Goal: Task Accomplishment & Management: Manage account settings

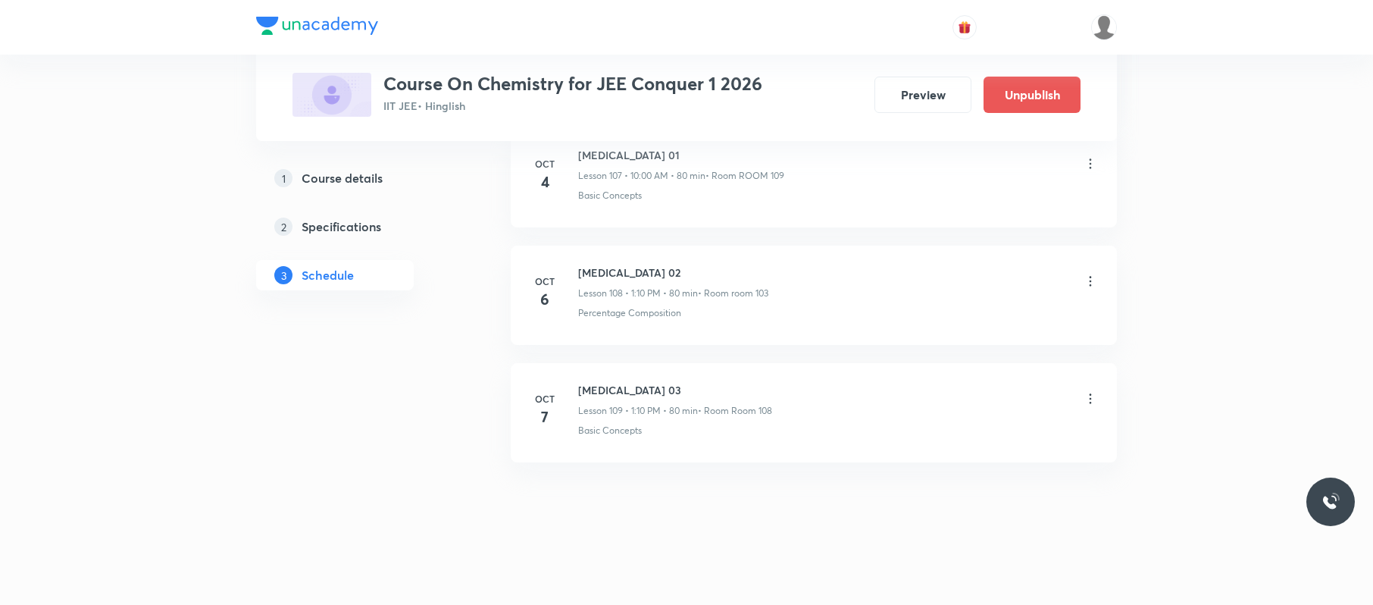
click at [697, 374] on li "Oct 7 Hydrocarbons 03 Lesson 109 • 1:10 PM • 80 min • Room Room 108 Basic Conce…" at bounding box center [814, 412] width 606 height 99
drag, startPoint x: 671, startPoint y: 374, endPoint x: 567, endPoint y: 370, distance: 104.7
click at [568, 371] on li "Oct 7 Hydrocarbons 03 Lesson 109 • 1:10 PM • 80 min • Room Room 108 Basic Conce…" at bounding box center [814, 412] width 606 height 99
copy h6 "Hydrocarbons 03"
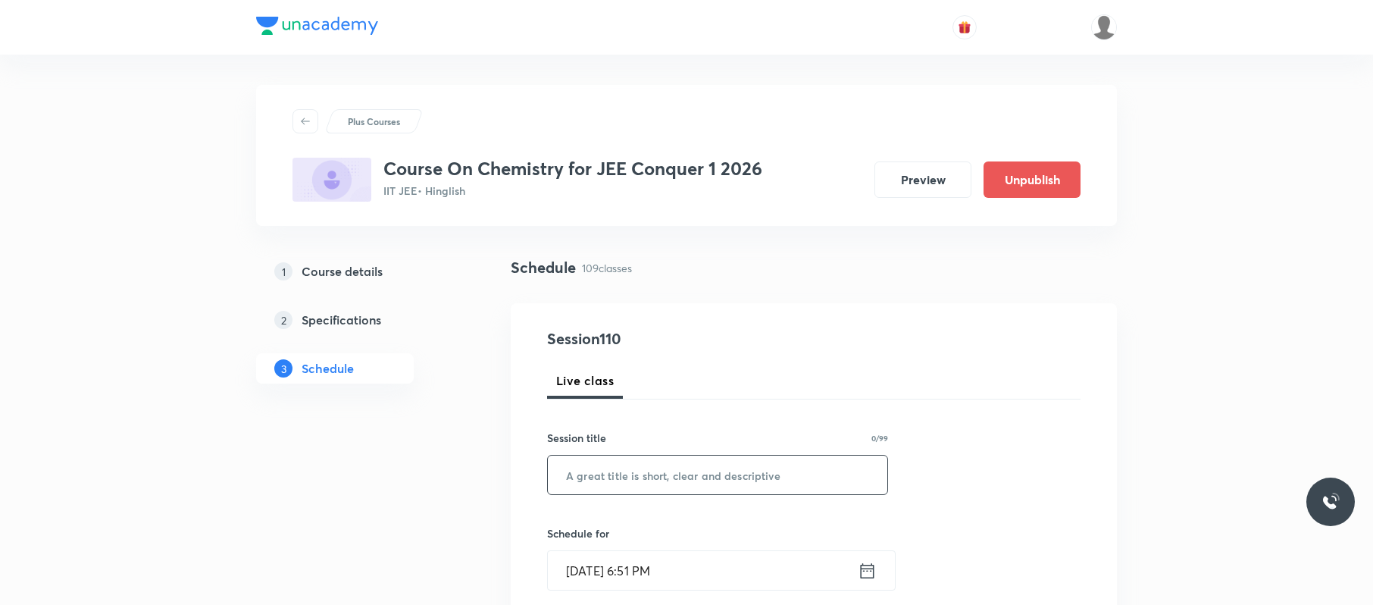
paste input "Hydrocarbons 03"
click at [705, 465] on input "text" at bounding box center [717, 474] width 339 height 39
type input "Hydrocarbons 04"
click at [700, 571] on input "Oct 7, 2025, 6:51 PM" at bounding box center [703, 570] width 310 height 39
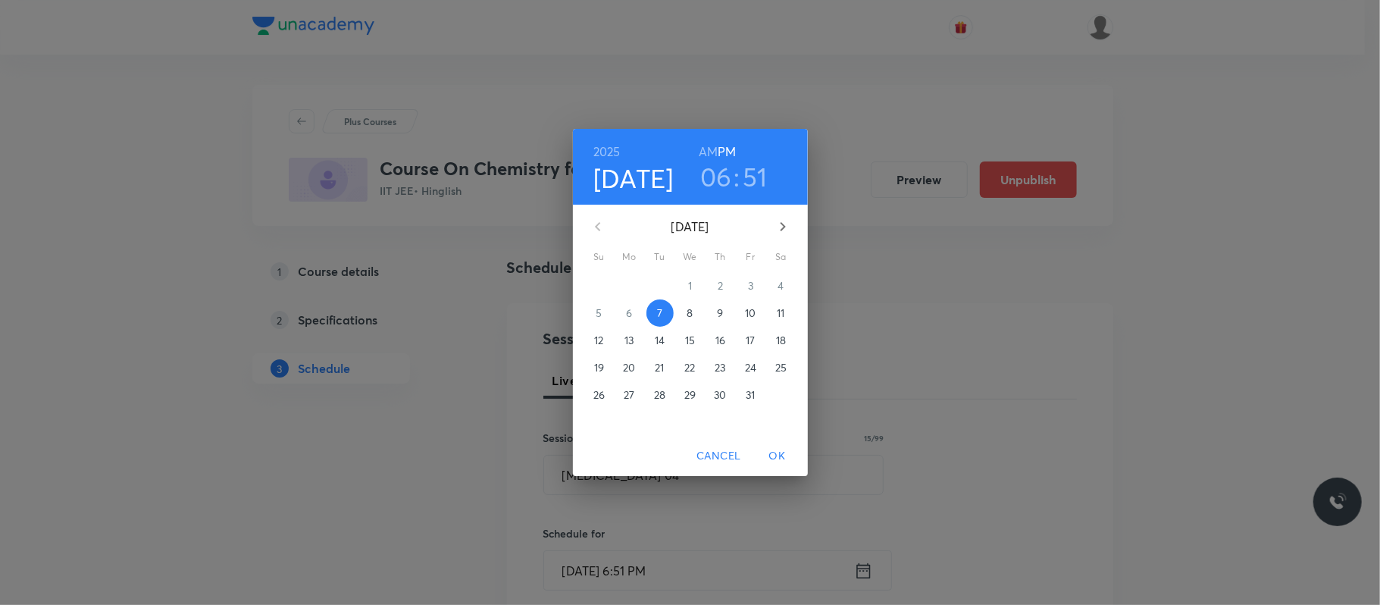
click at [685, 311] on span "8" at bounding box center [690, 312] width 27 height 15
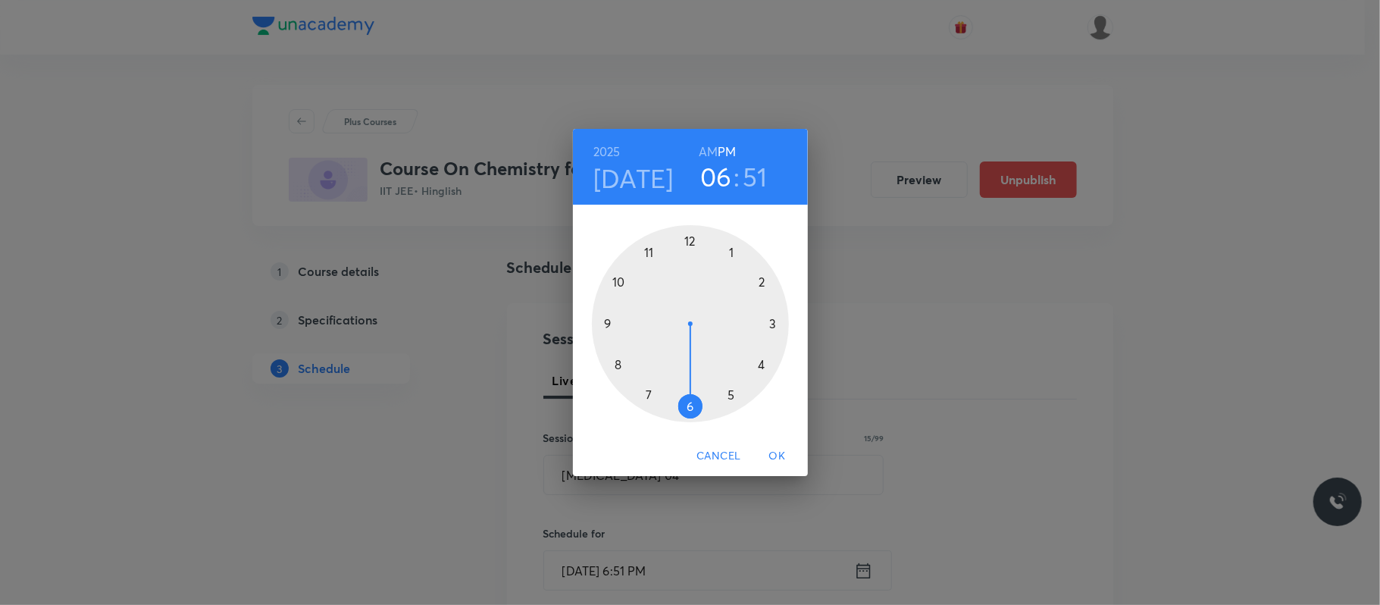
click at [705, 146] on h6 "AM" at bounding box center [708, 151] width 19 height 21
click at [618, 280] on div at bounding box center [690, 323] width 197 height 197
click at [690, 235] on div at bounding box center [690, 323] width 197 height 197
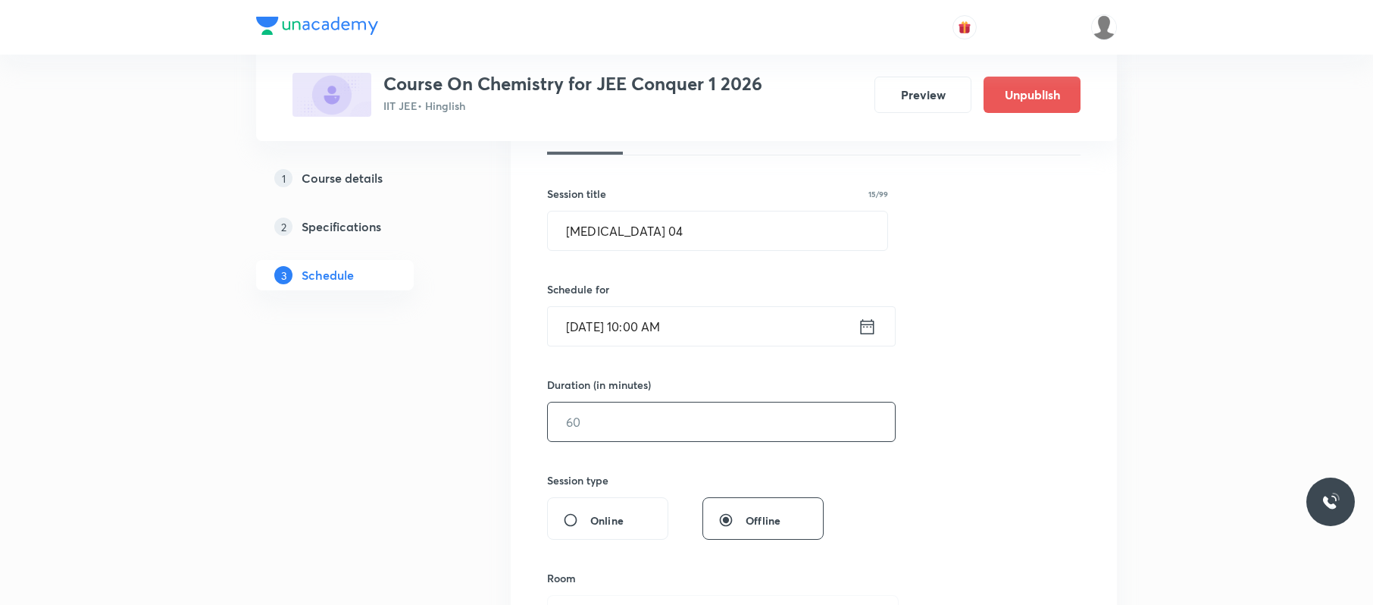
scroll to position [246, 0]
click at [638, 426] on input "text" at bounding box center [721, 420] width 347 height 39
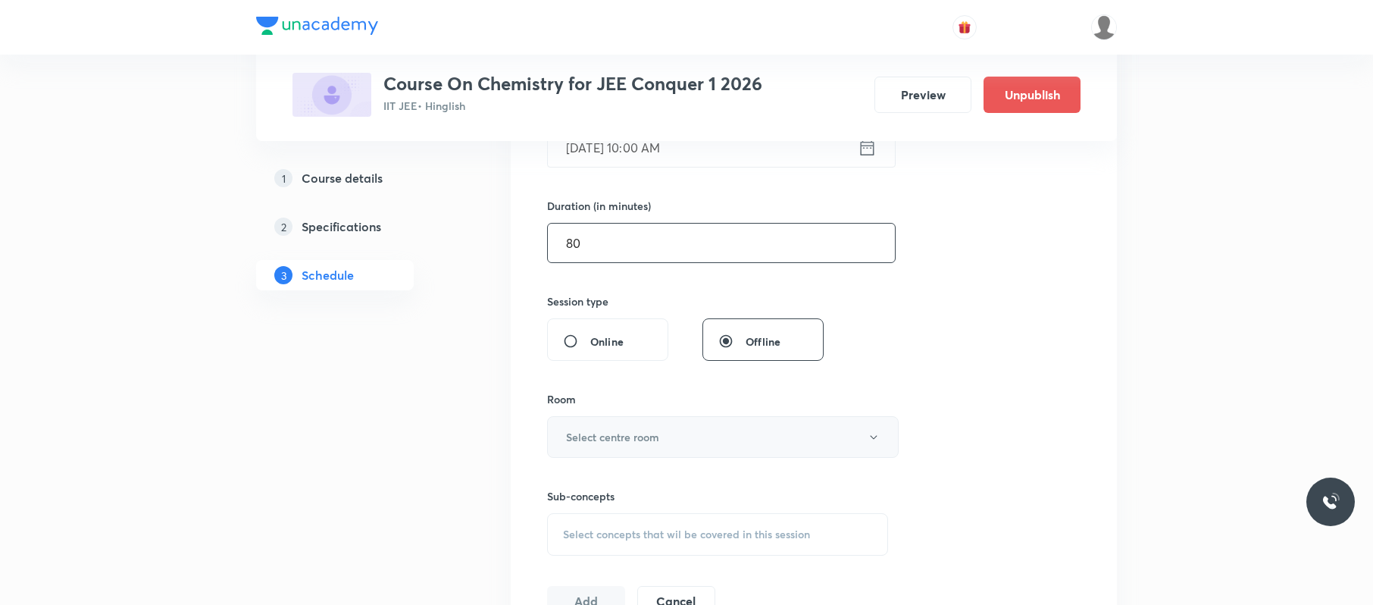
scroll to position [424, 0]
type input "80"
click at [646, 432] on h6 "Select centre room" at bounding box center [612, 435] width 93 height 16
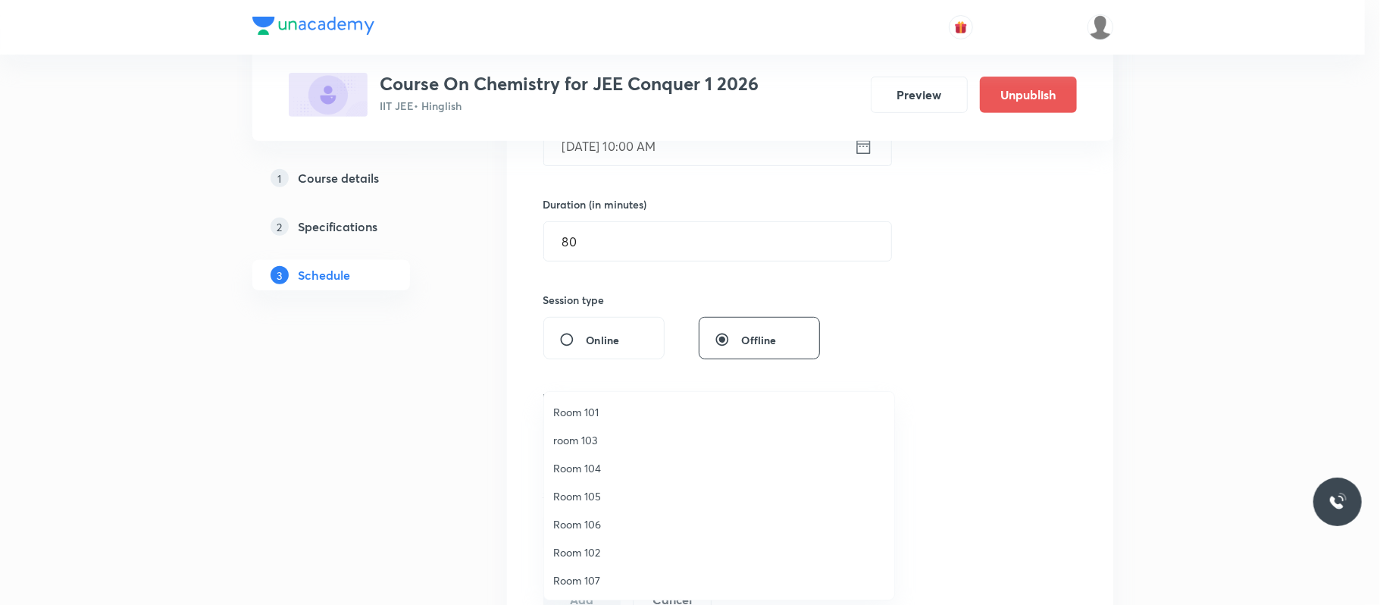
click at [619, 437] on span "room 103" at bounding box center [719, 440] width 332 height 16
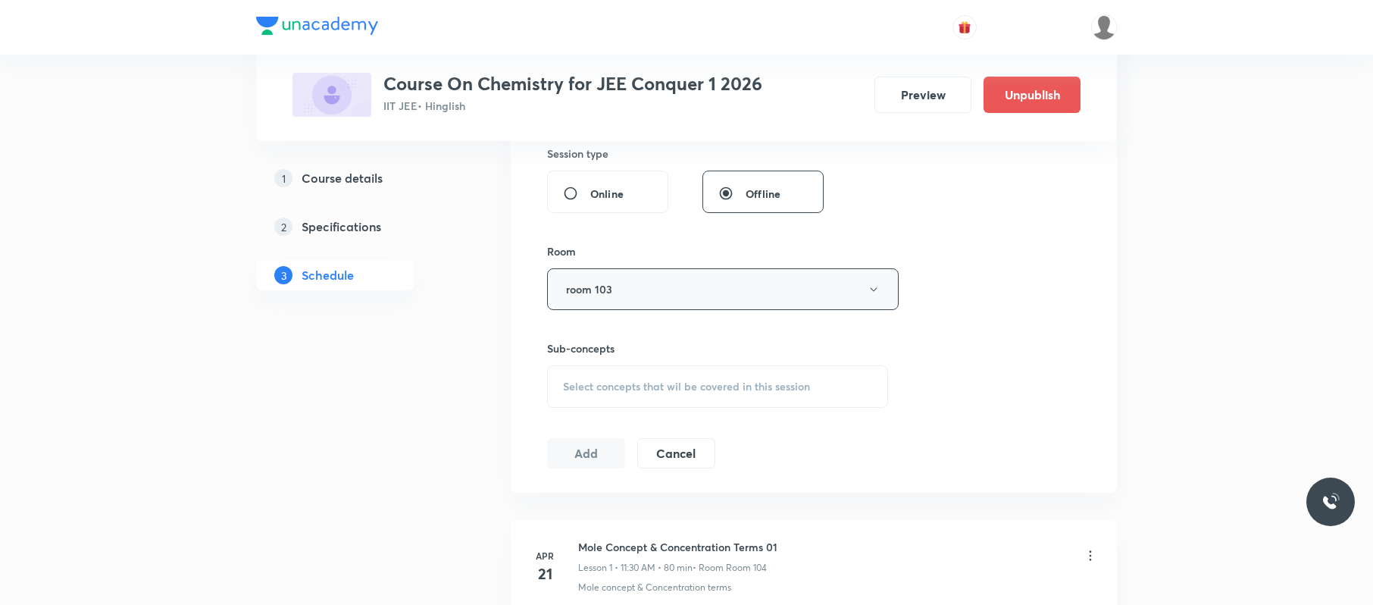
scroll to position [571, 0]
click at [653, 394] on div "Select concepts that wil be covered in this session" at bounding box center [717, 386] width 341 height 42
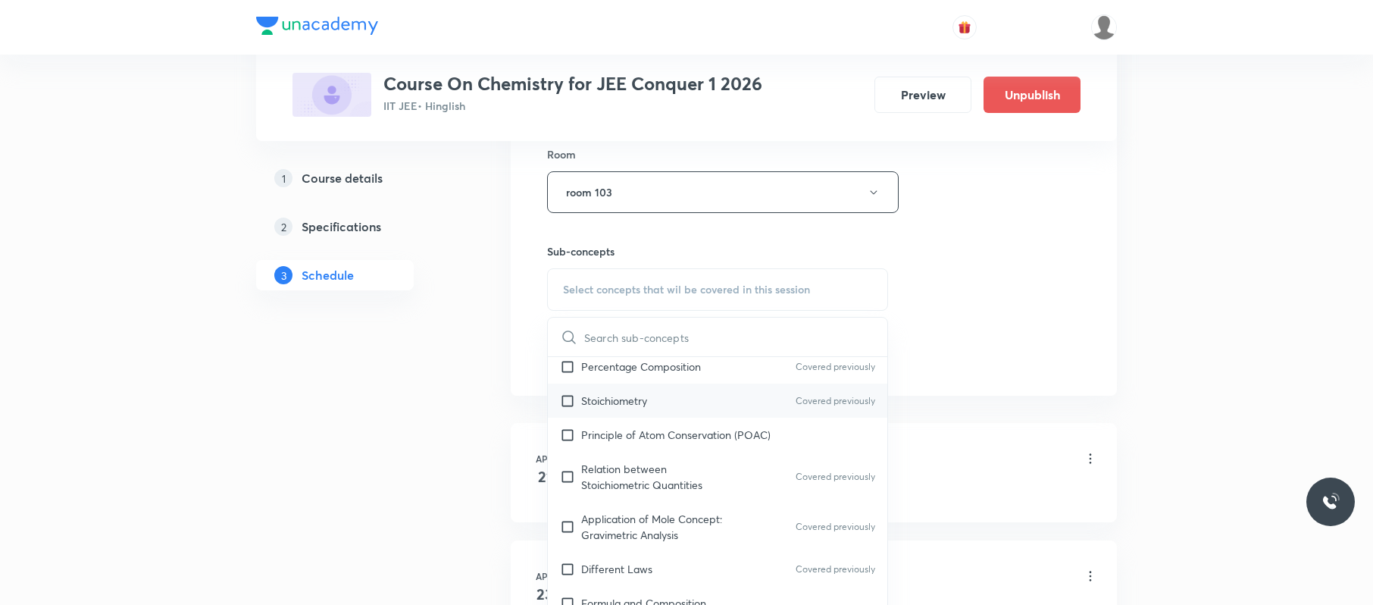
scroll to position [246, 0]
click at [701, 407] on div "Stoichiometry Covered previously" at bounding box center [717, 400] width 339 height 34
checkbox input "true"
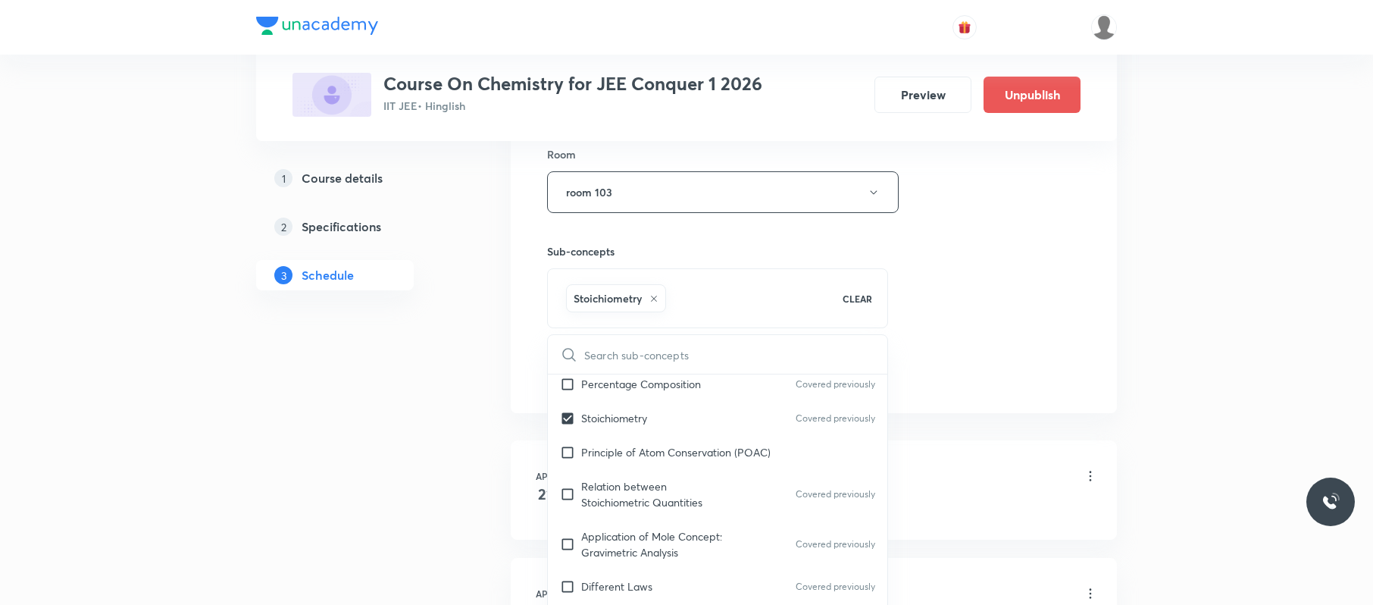
click at [1059, 297] on div "Session 110 Live class Session title 15/99 Hydrocarbons 04 ​ Schedule for Oct 8…" at bounding box center [813, 24] width 533 height 729
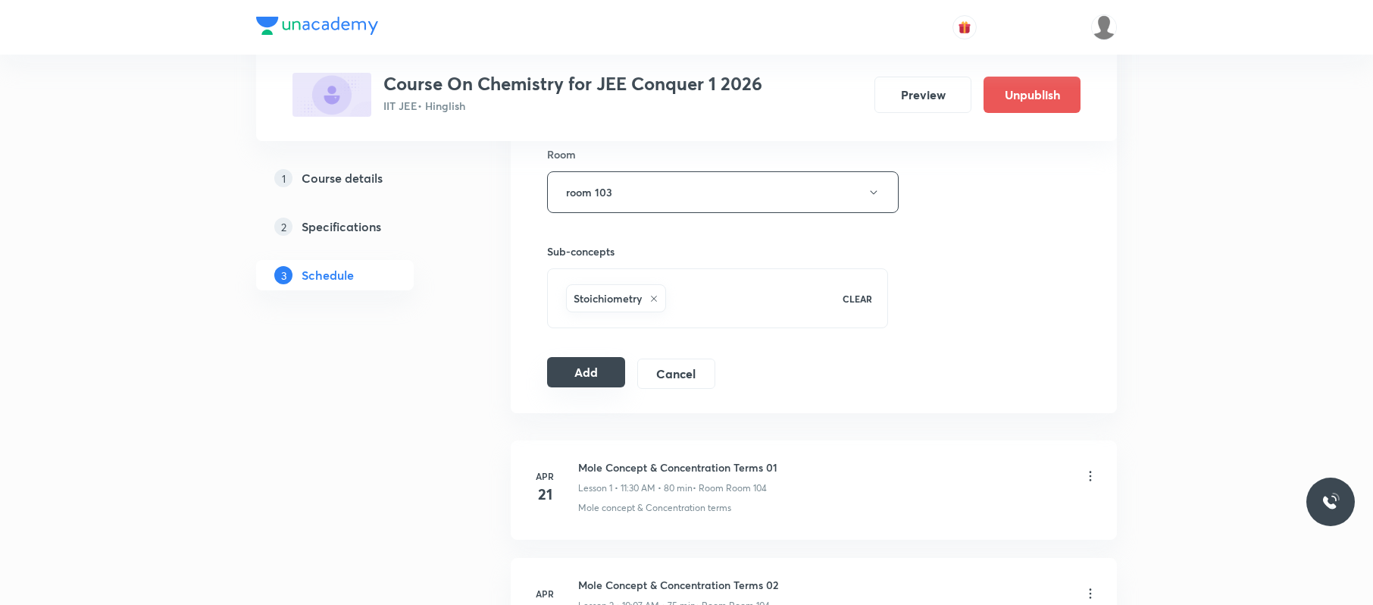
click at [604, 371] on button "Add" at bounding box center [586, 372] width 78 height 30
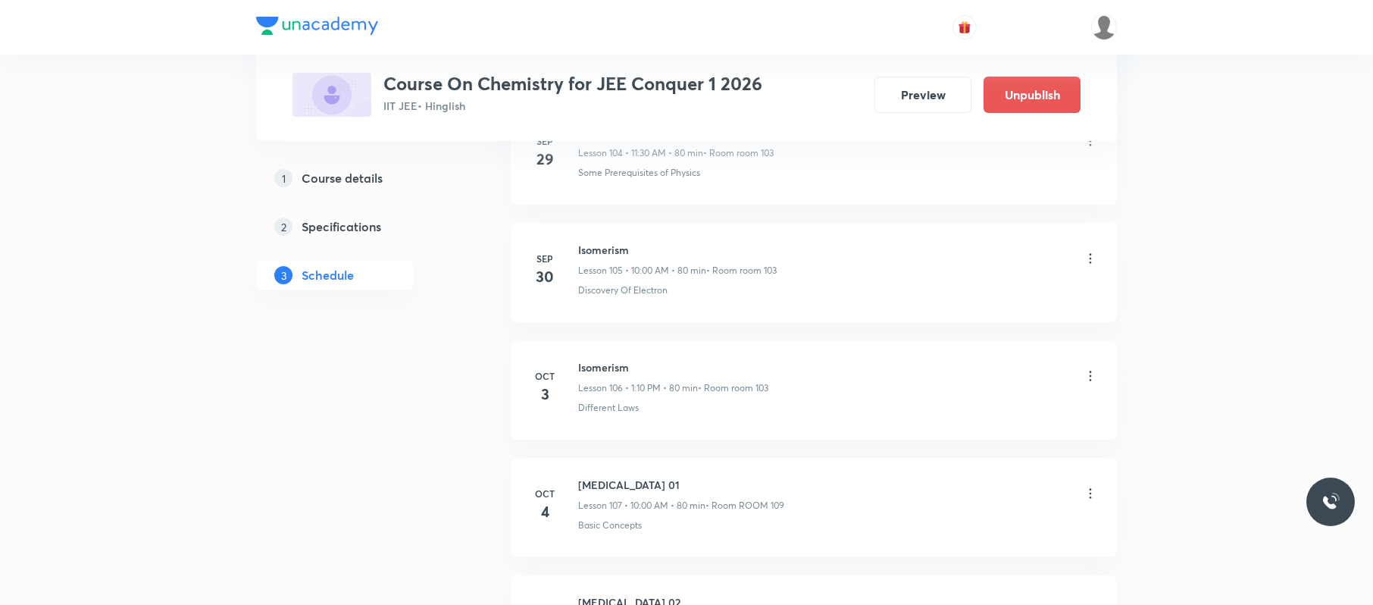
scroll to position [12890, 0]
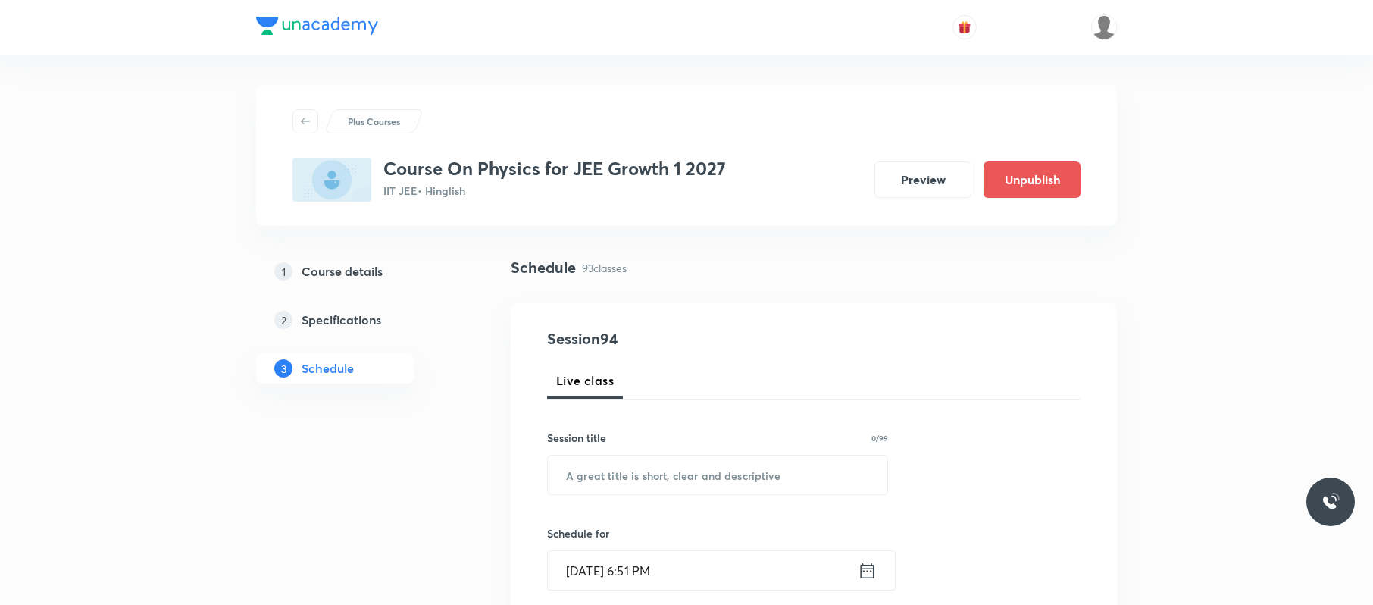
scroll to position [11583, 0]
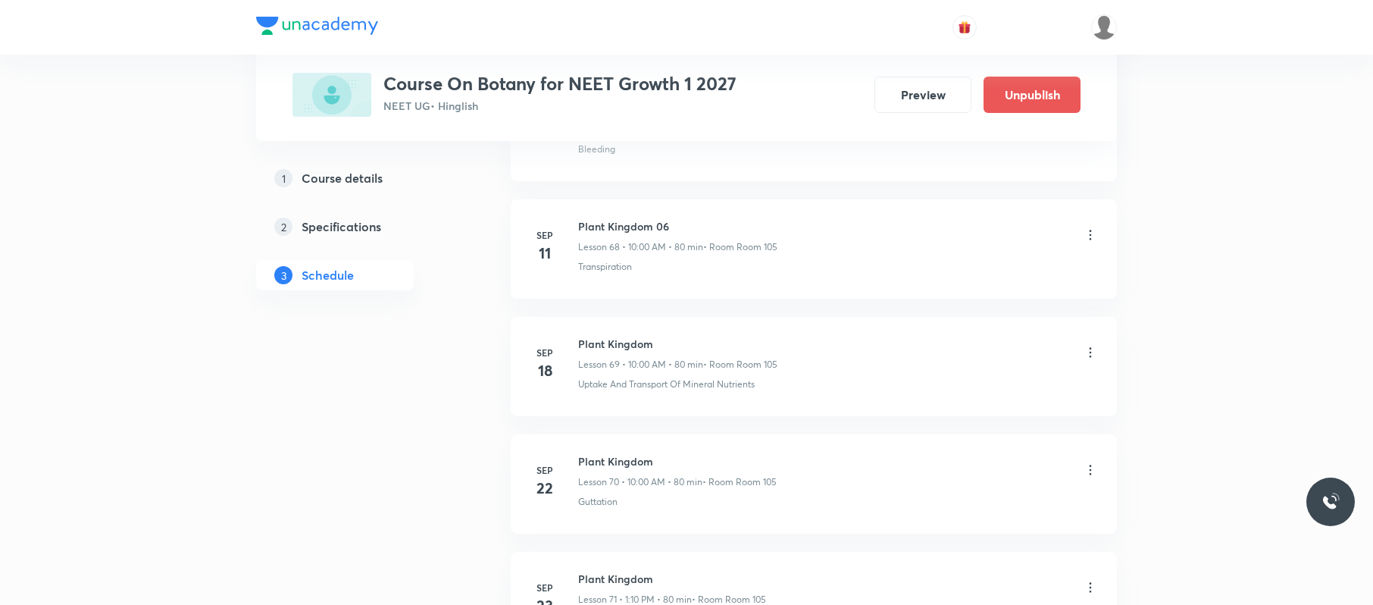
scroll to position [9813, 0]
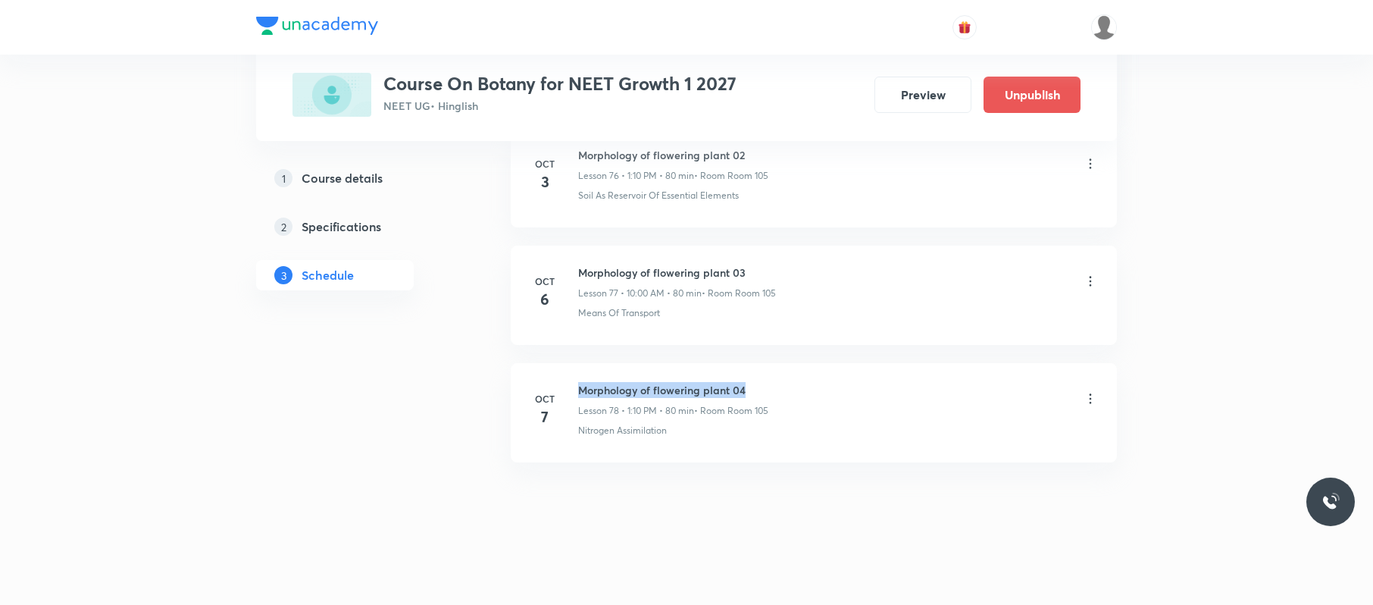
drag, startPoint x: 783, startPoint y: 353, endPoint x: 570, endPoint y: 368, distance: 213.4
copy h6 "Morphology of flowering plant 04"
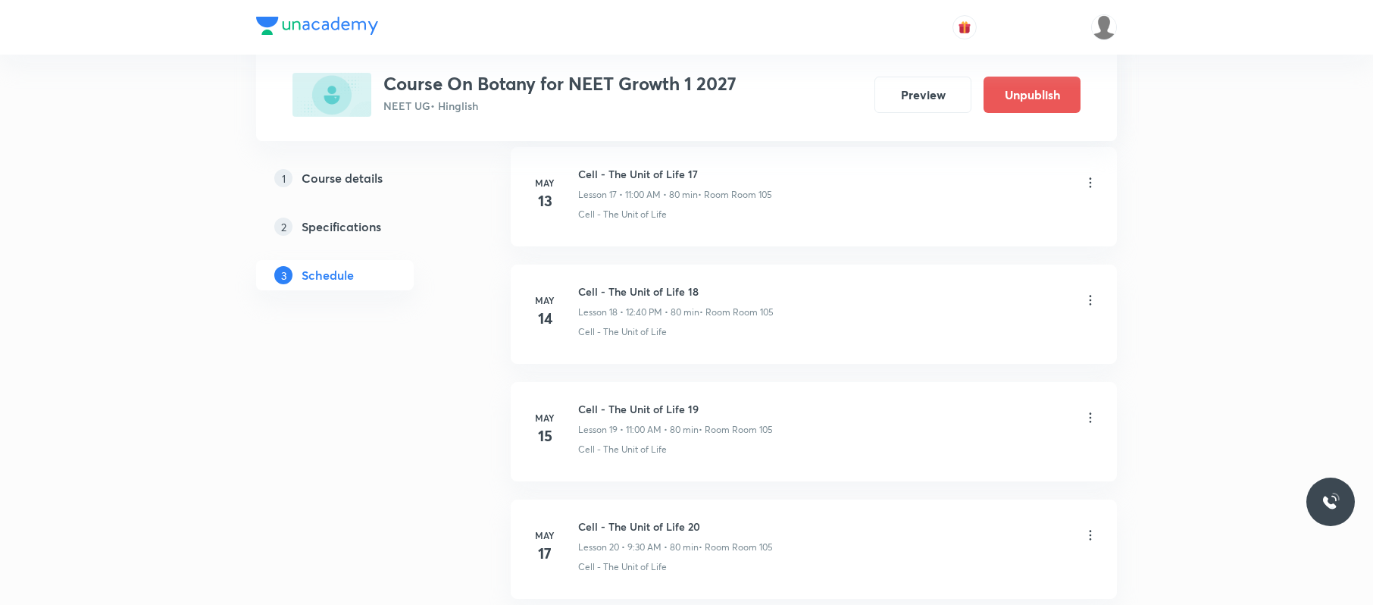
scroll to position [0, 0]
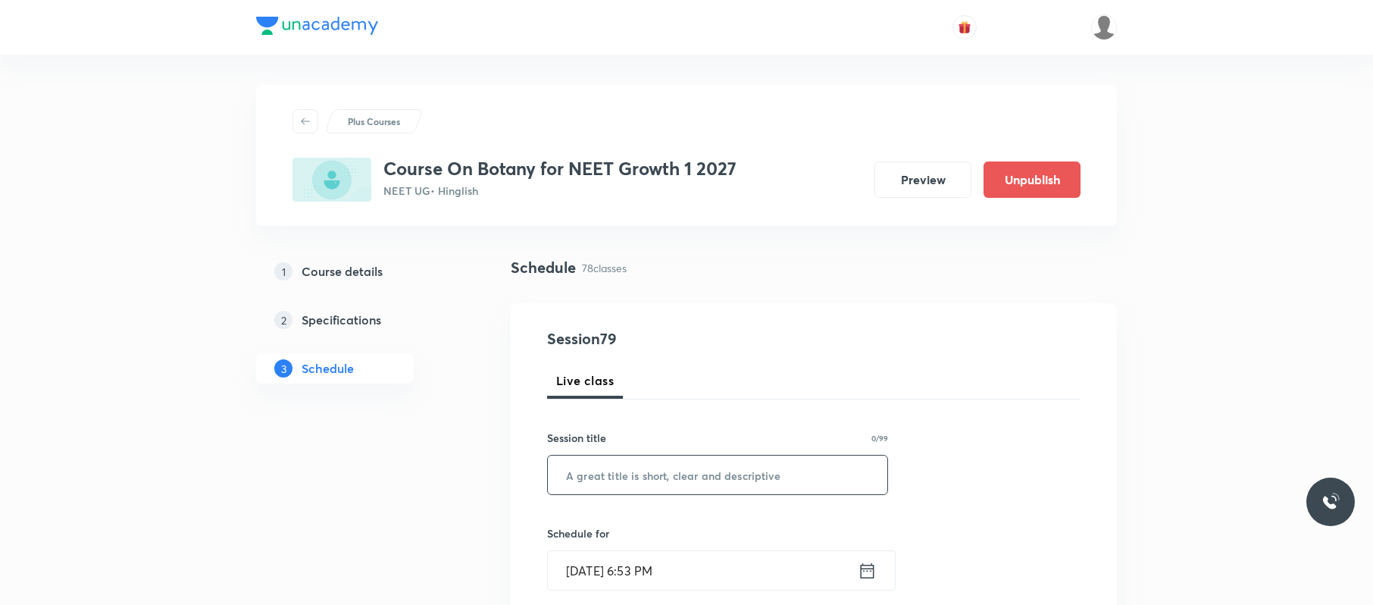
paste input "Morphology of flowering plant 04"
click at [602, 471] on input "text" at bounding box center [717, 474] width 339 height 39
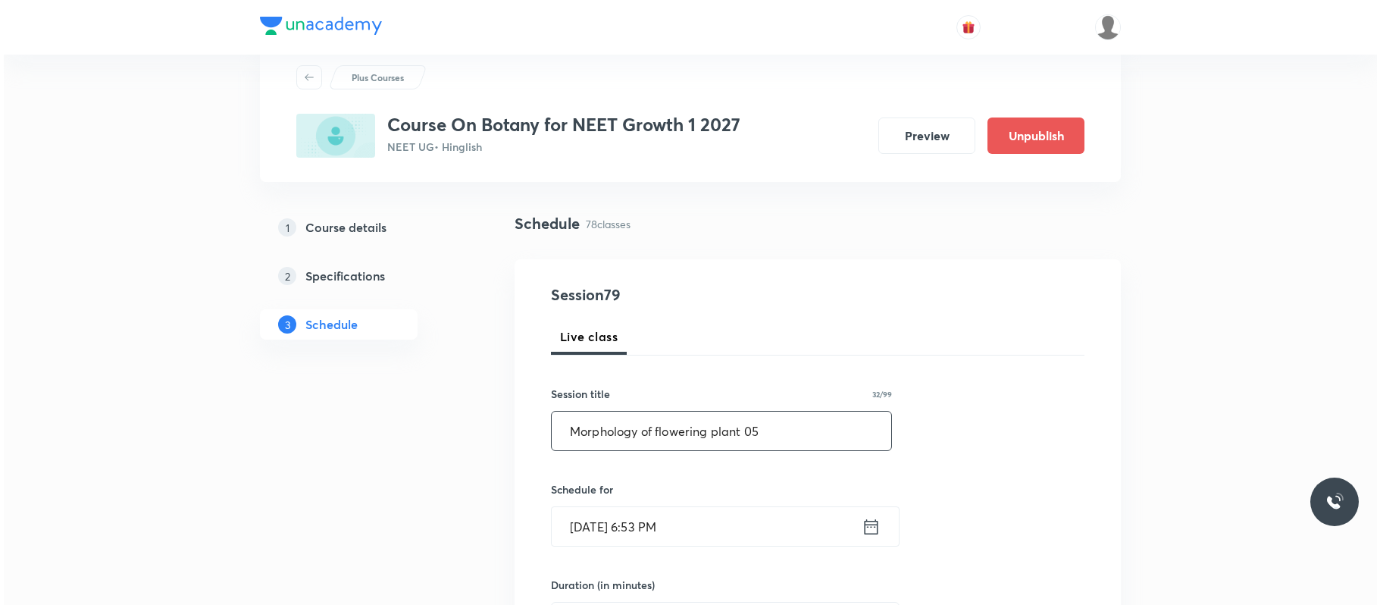
scroll to position [48, 0]
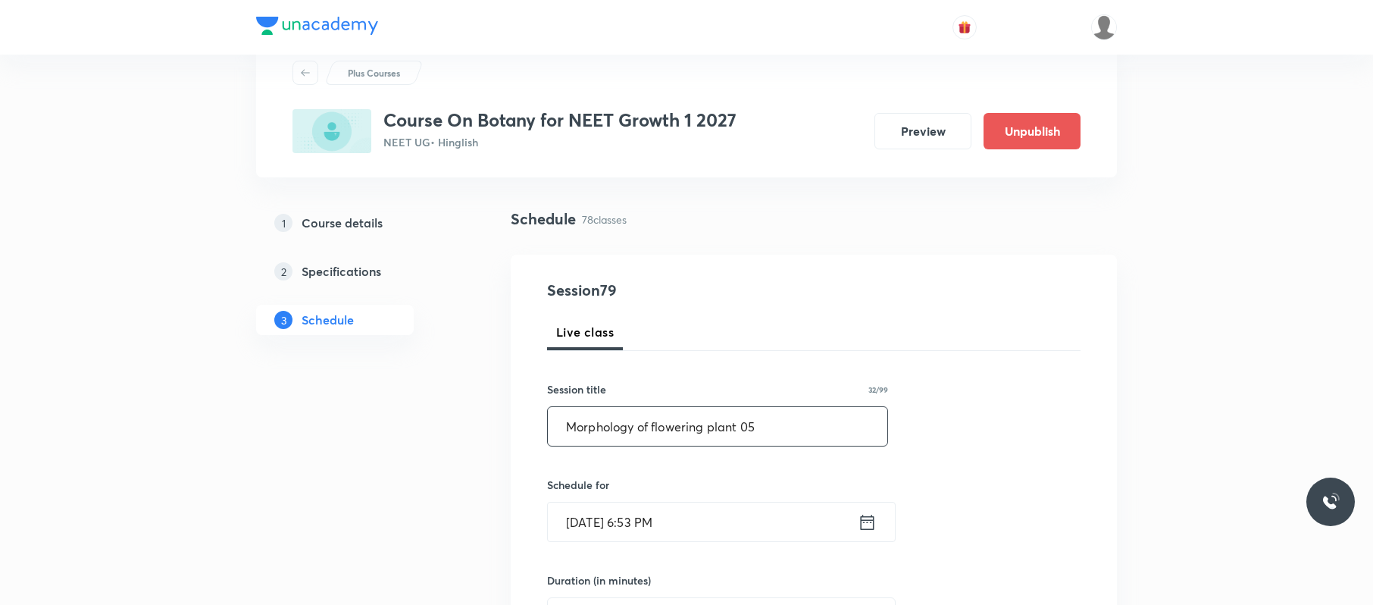
type input "Morphology of flowering plant 05"
click at [712, 526] on input "Oct 7, 2025, 6:53 PM" at bounding box center [703, 521] width 310 height 39
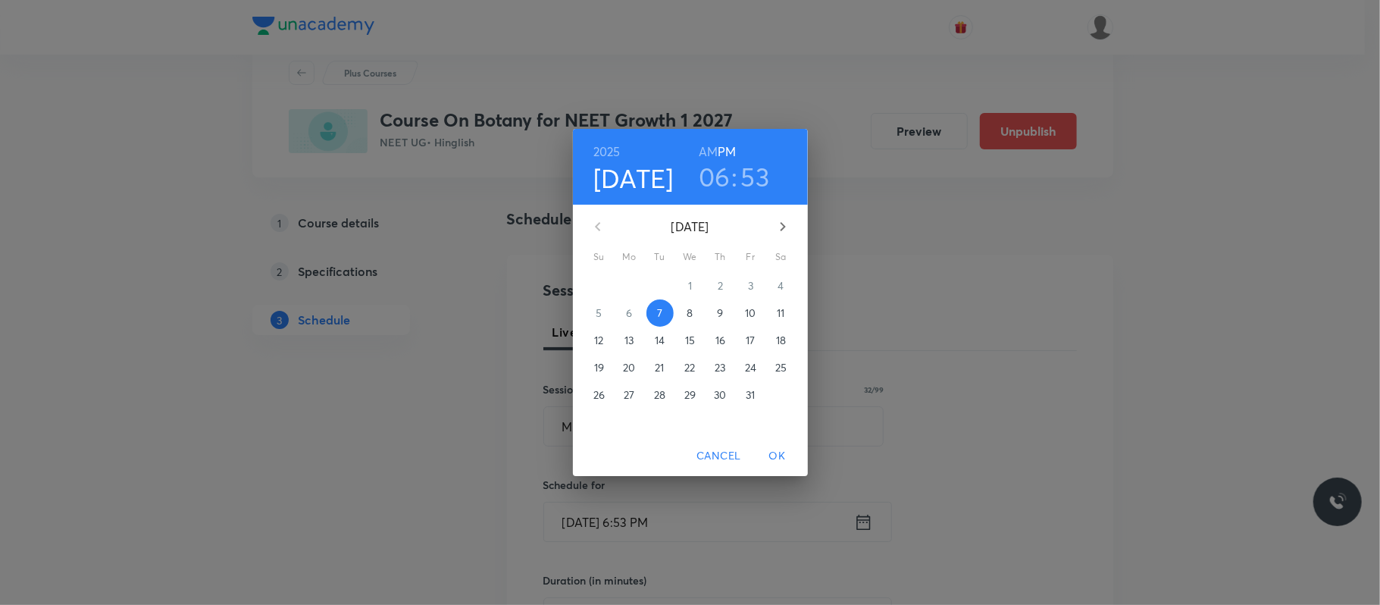
click at [683, 313] on span "8" at bounding box center [690, 312] width 27 height 15
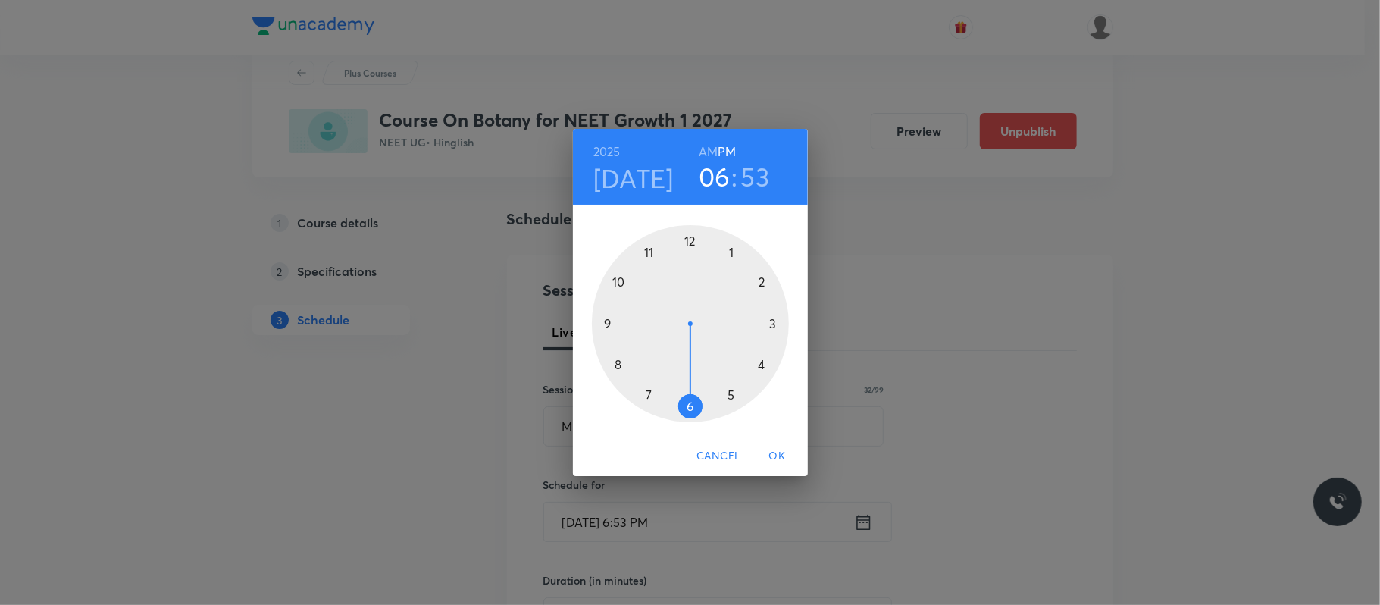
click at [711, 149] on h6 "AM" at bounding box center [708, 151] width 19 height 21
click at [717, 171] on h3 "06" at bounding box center [715, 177] width 32 height 32
click at [614, 283] on div at bounding box center [690, 323] width 197 height 197
click at [693, 237] on div at bounding box center [690, 323] width 197 height 197
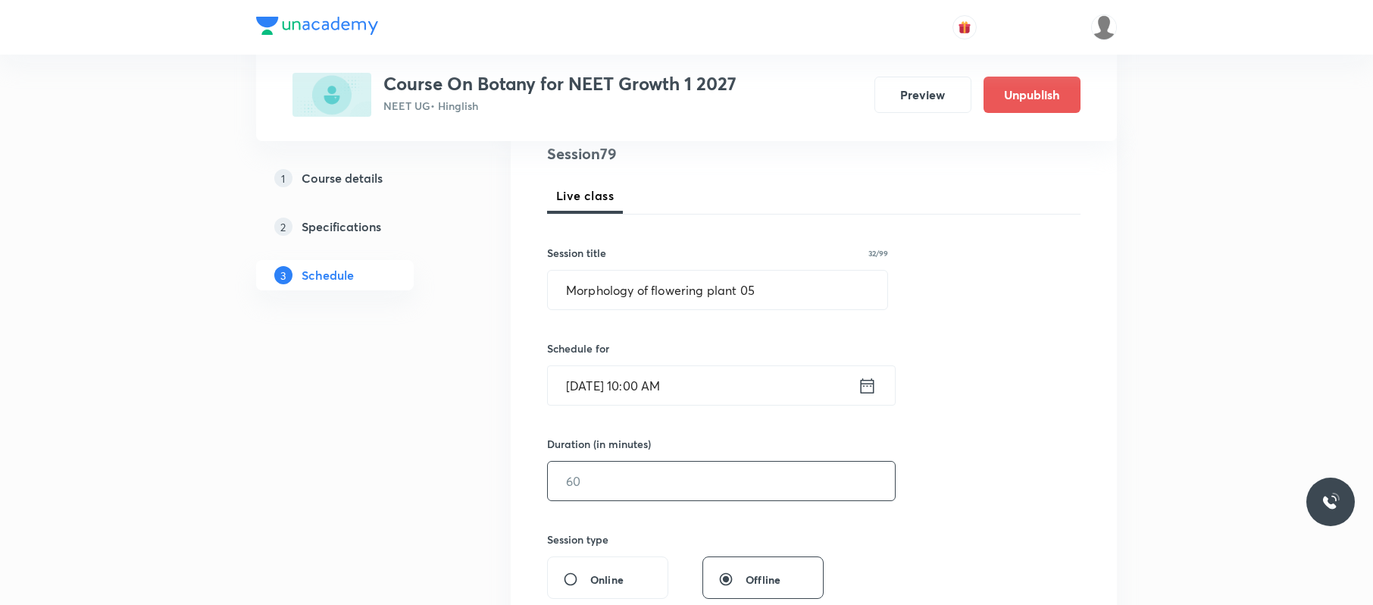
scroll to position [186, 0]
click at [668, 492] on input "text" at bounding box center [721, 480] width 347 height 39
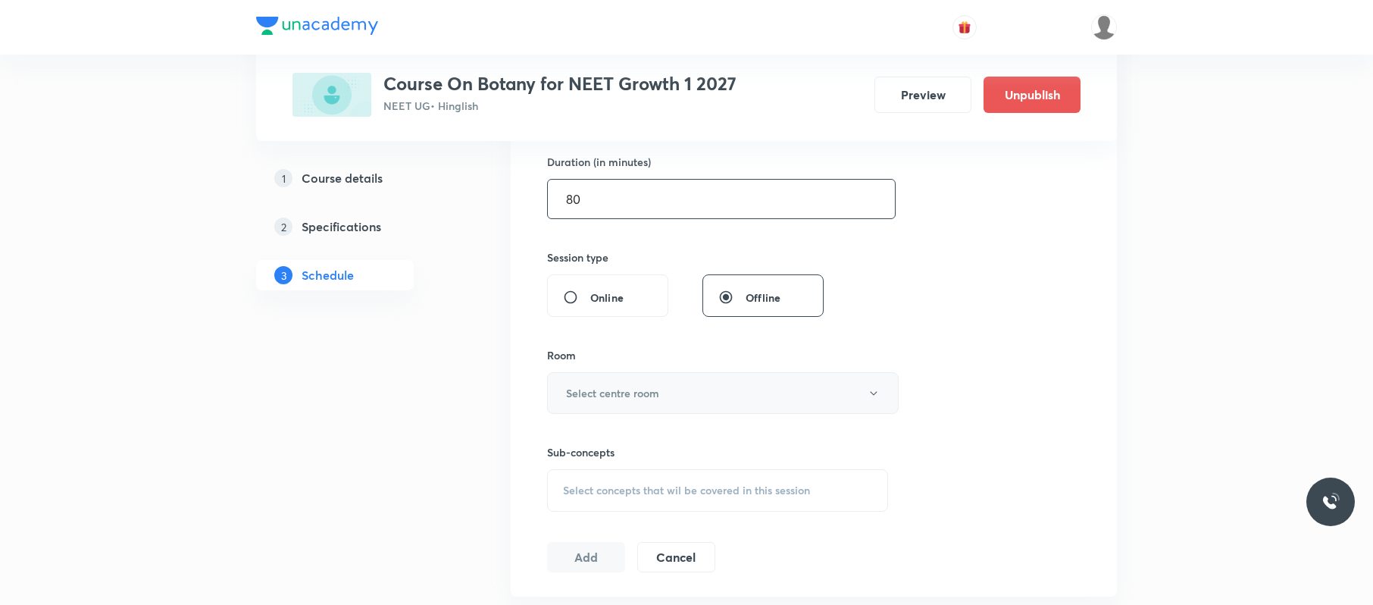
scroll to position [468, 0]
type input "80"
click at [721, 394] on button "Select centre room" at bounding box center [723, 392] width 352 height 42
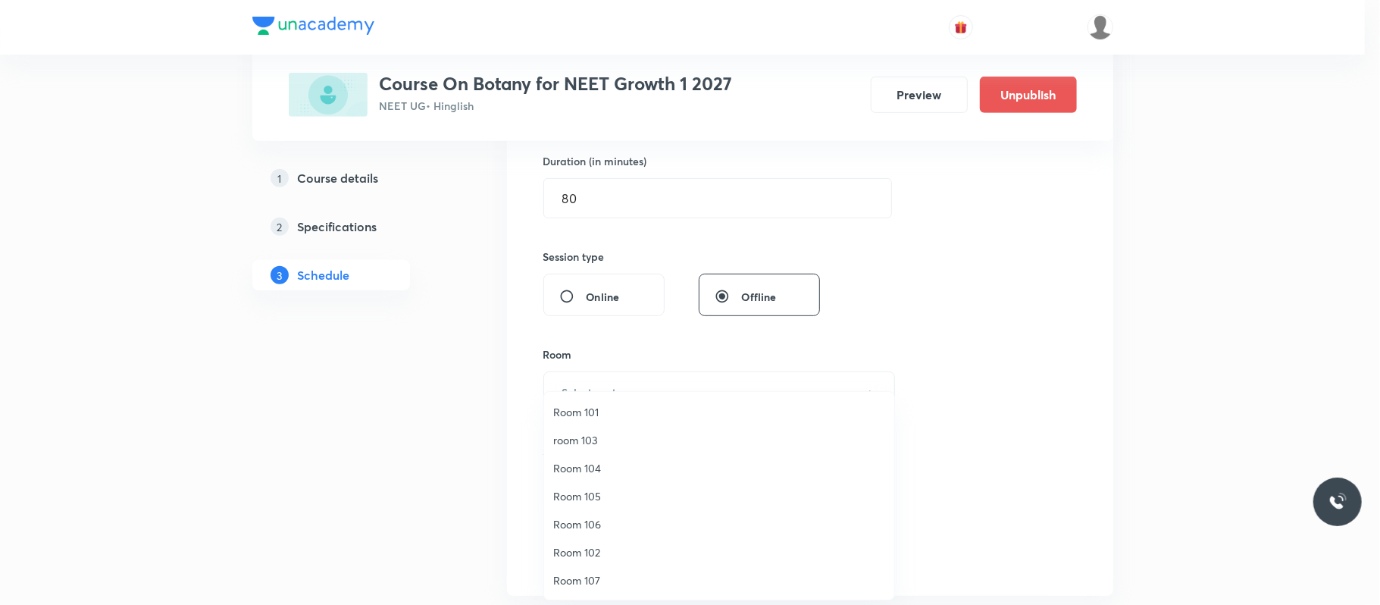
click at [590, 499] on span "Room 105" at bounding box center [719, 496] width 332 height 16
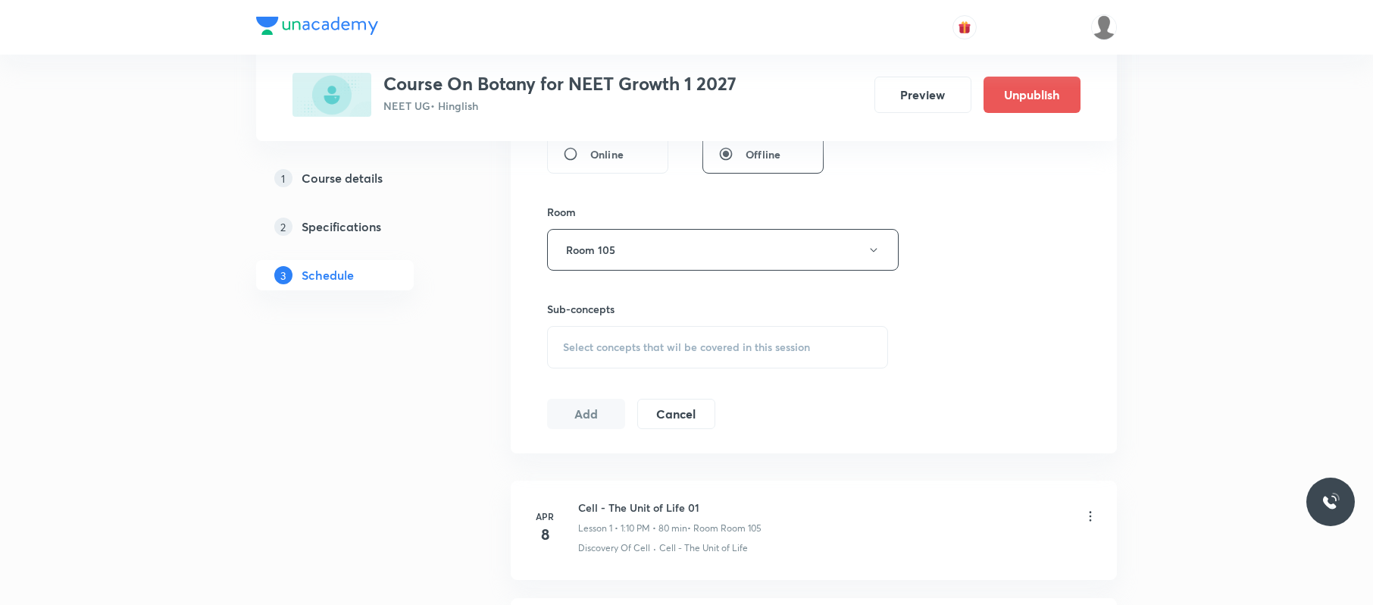
scroll to position [611, 0]
click at [737, 349] on span "Select concepts that wil be covered in this session" at bounding box center [686, 346] width 247 height 12
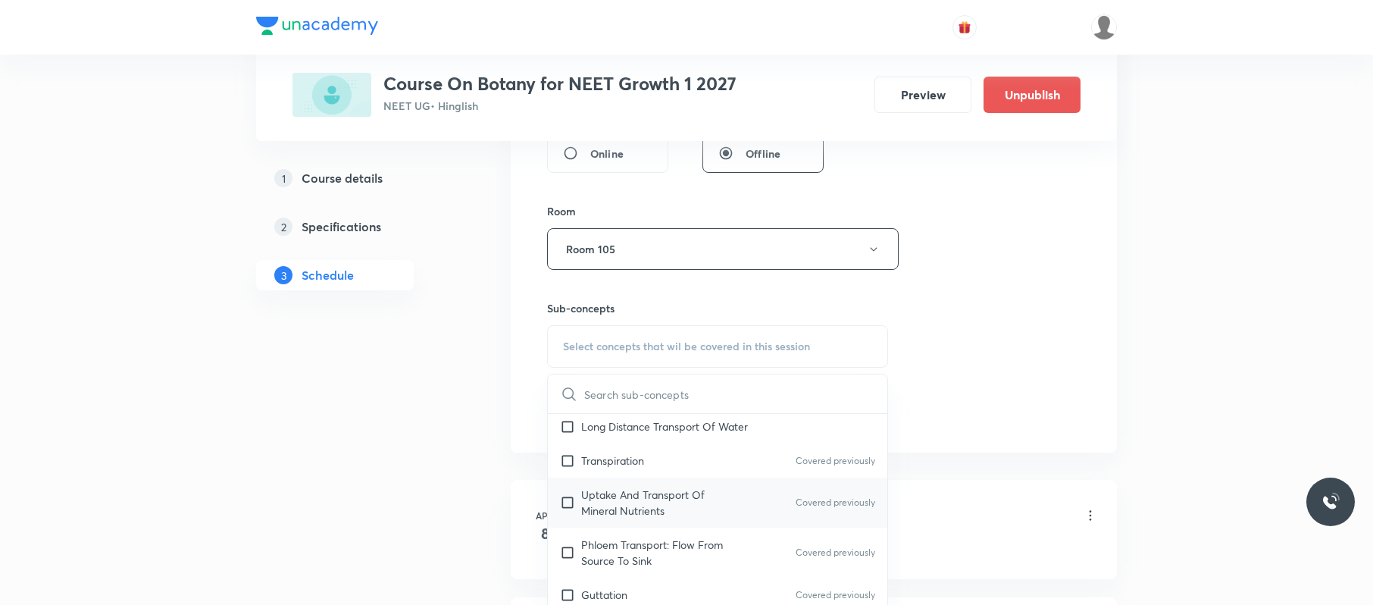
scroll to position [330, 0]
click at [684, 458] on div "Transpiration Covered previously" at bounding box center [717, 457] width 339 height 34
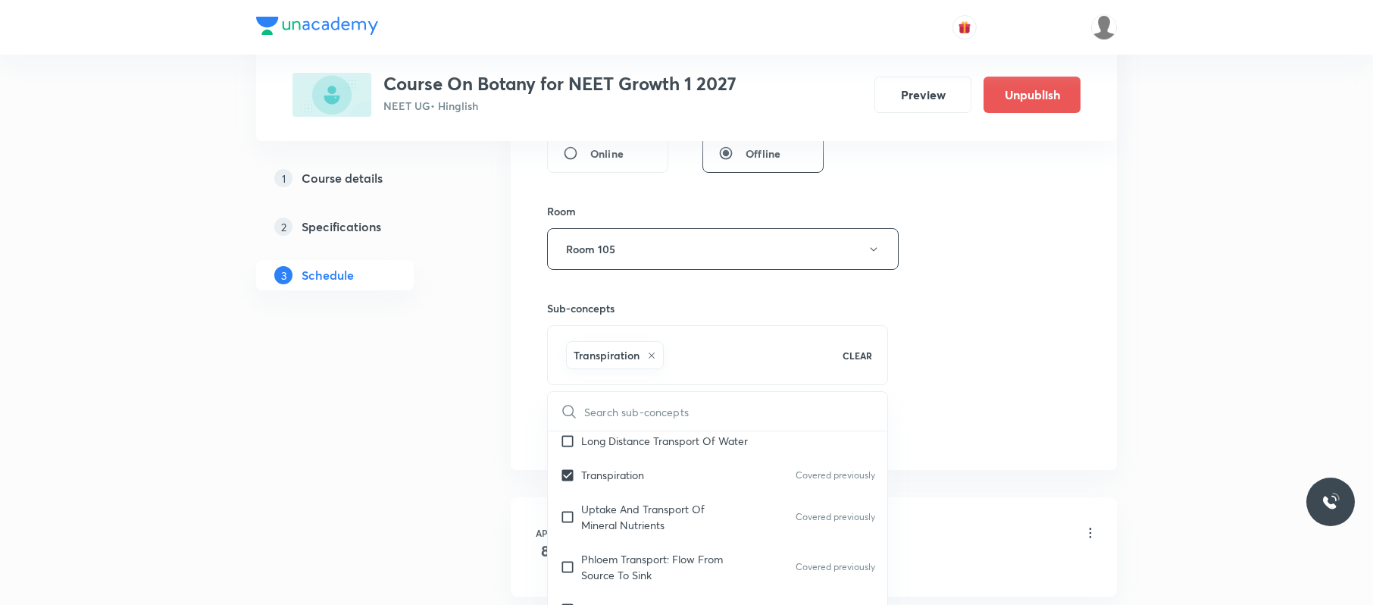
checkbox input "true"
click at [912, 383] on div "Session 79 Live class Session title 32/99 Morphology of flowering plant 05 ​ Sc…" at bounding box center [813, 81] width 533 height 729
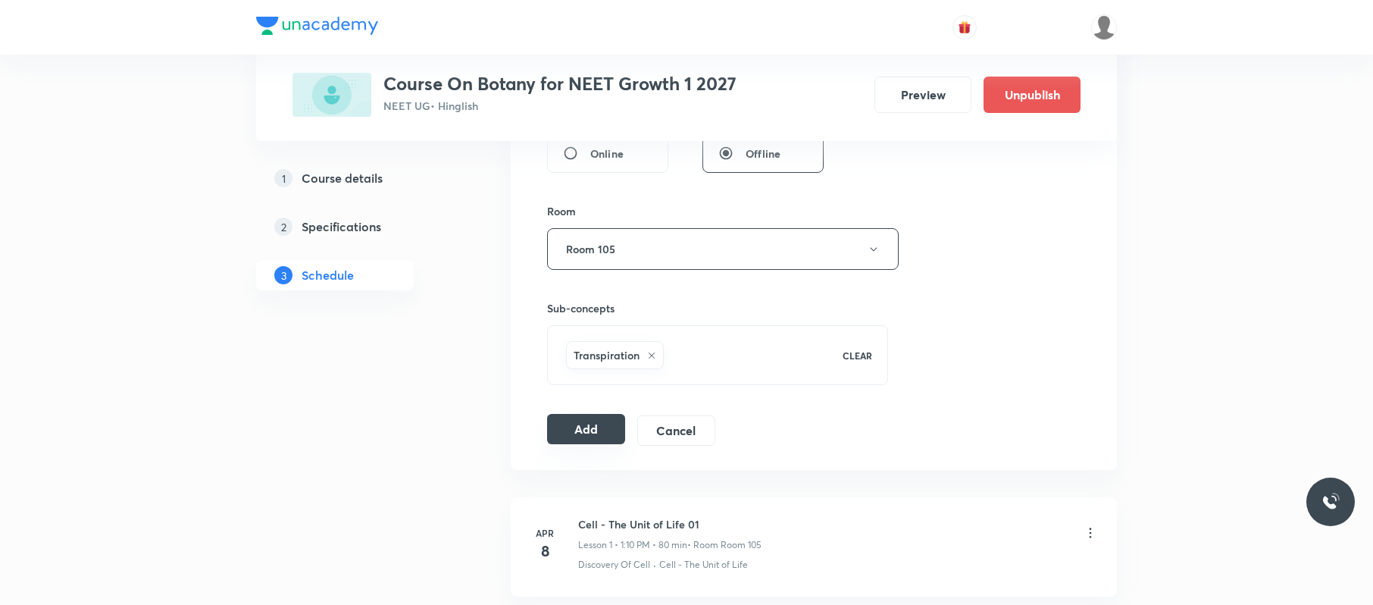
click at [593, 433] on button "Add" at bounding box center [586, 429] width 78 height 30
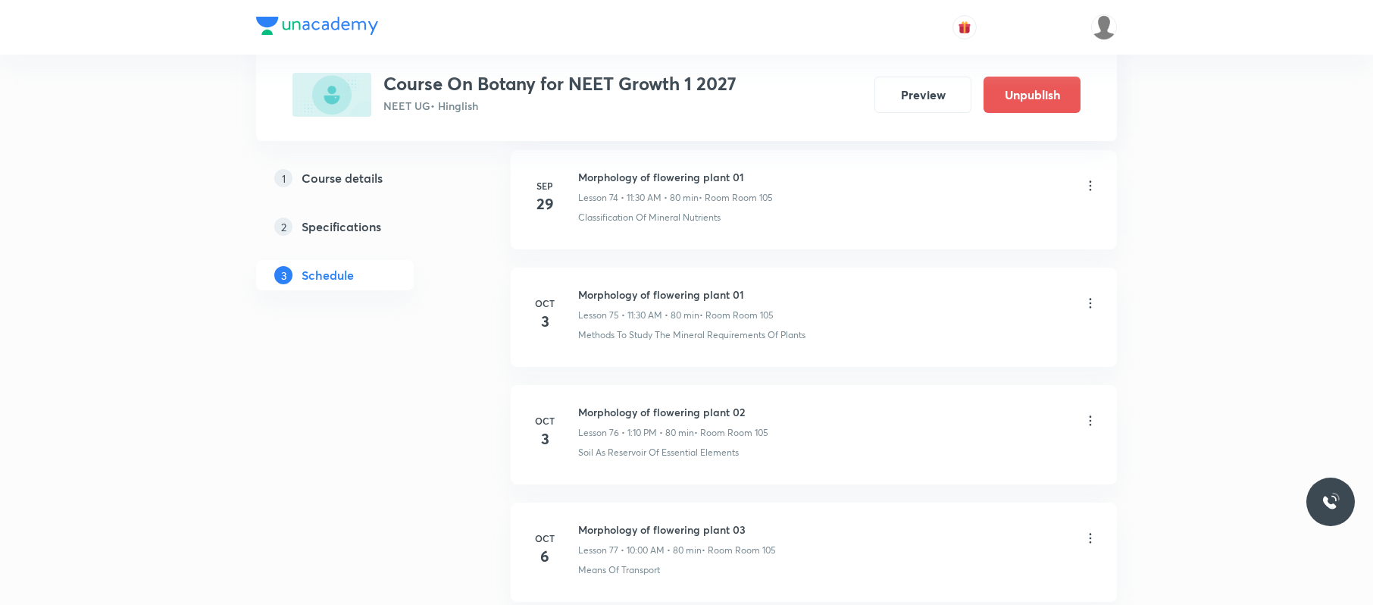
scroll to position [9233, 0]
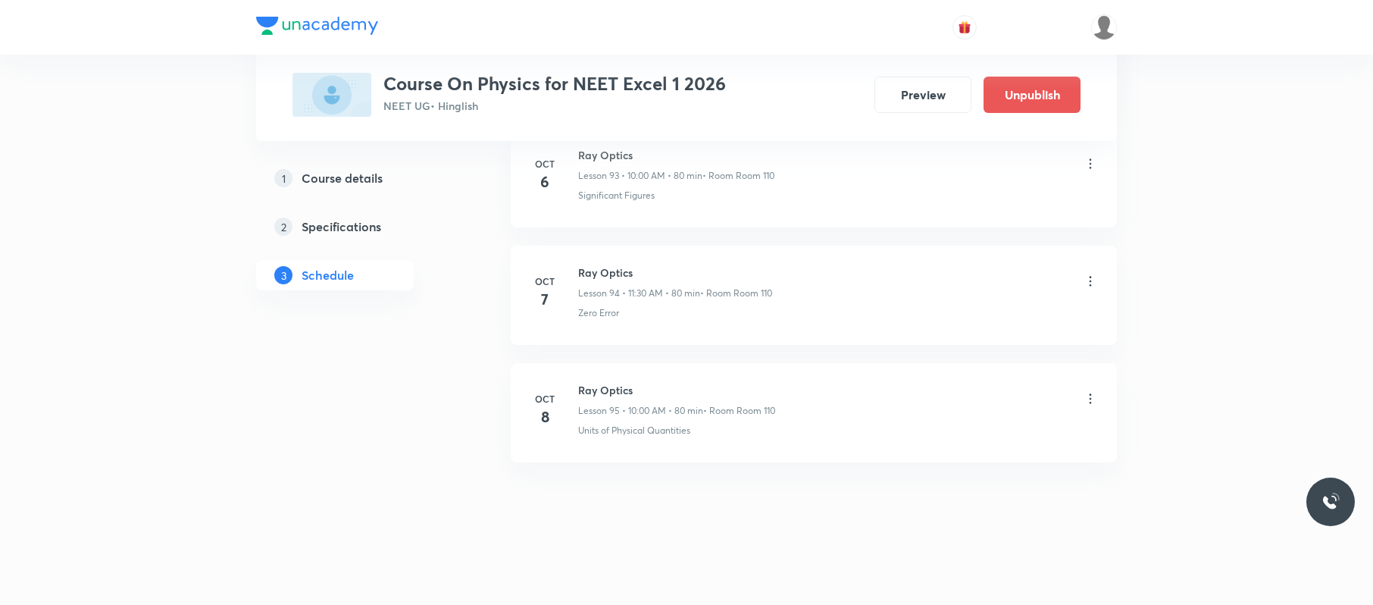
click at [1094, 396] on icon at bounding box center [1090, 398] width 15 height 15
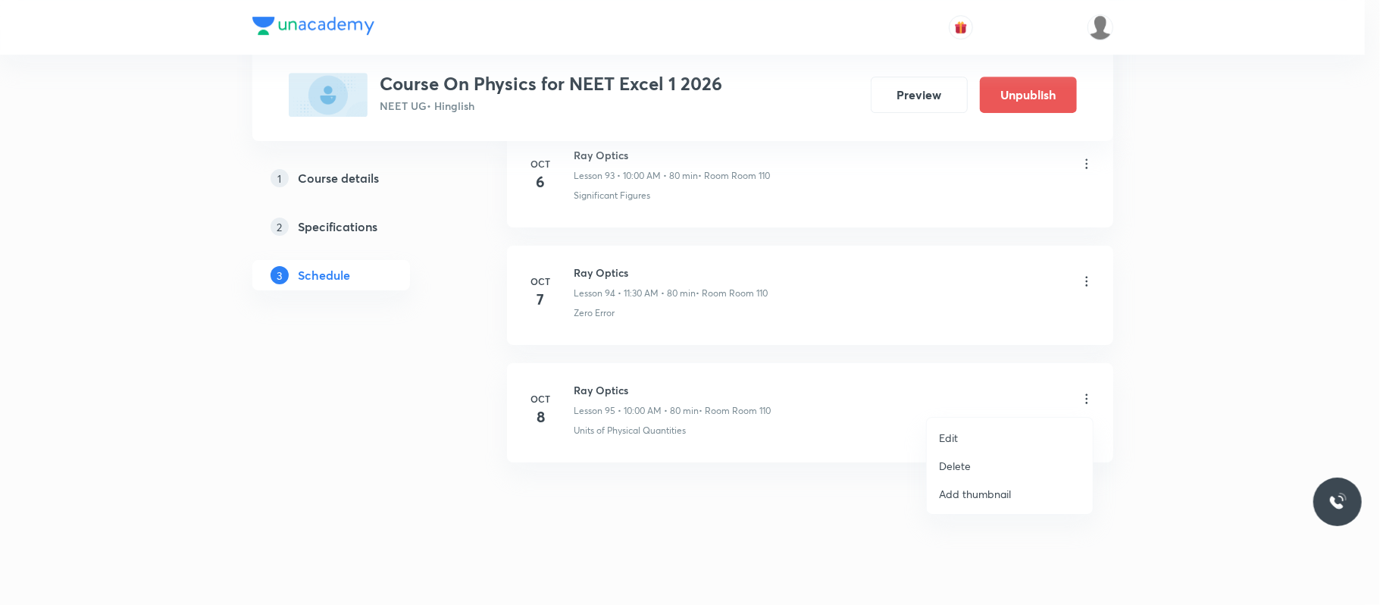
click at [974, 431] on li "Edit" at bounding box center [1010, 438] width 166 height 28
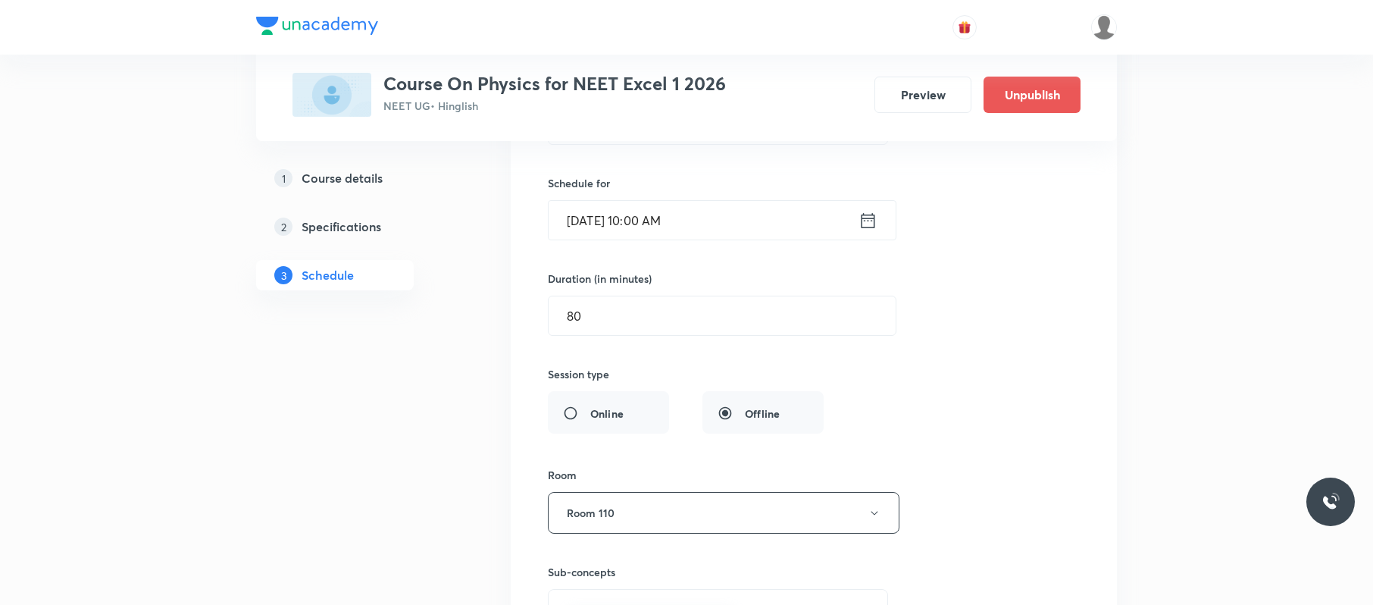
scroll to position [11276, 0]
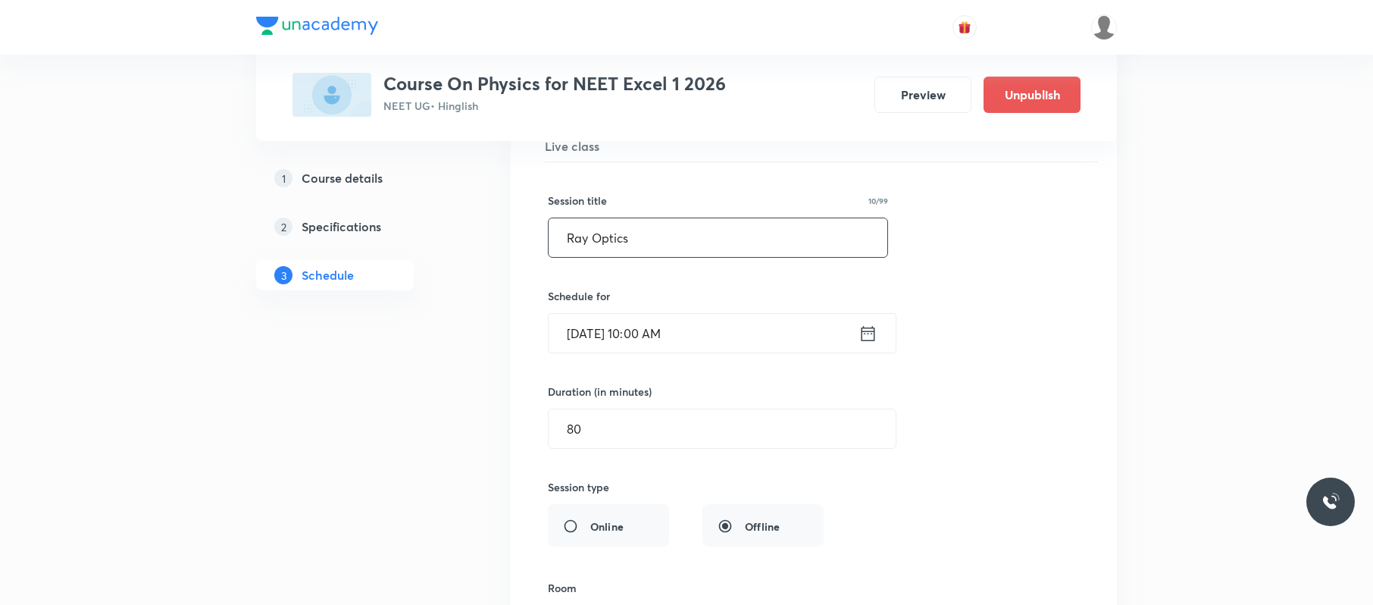
click at [741, 257] on input "Ray Optics" at bounding box center [718, 237] width 339 height 39
paste input "curcular motion"
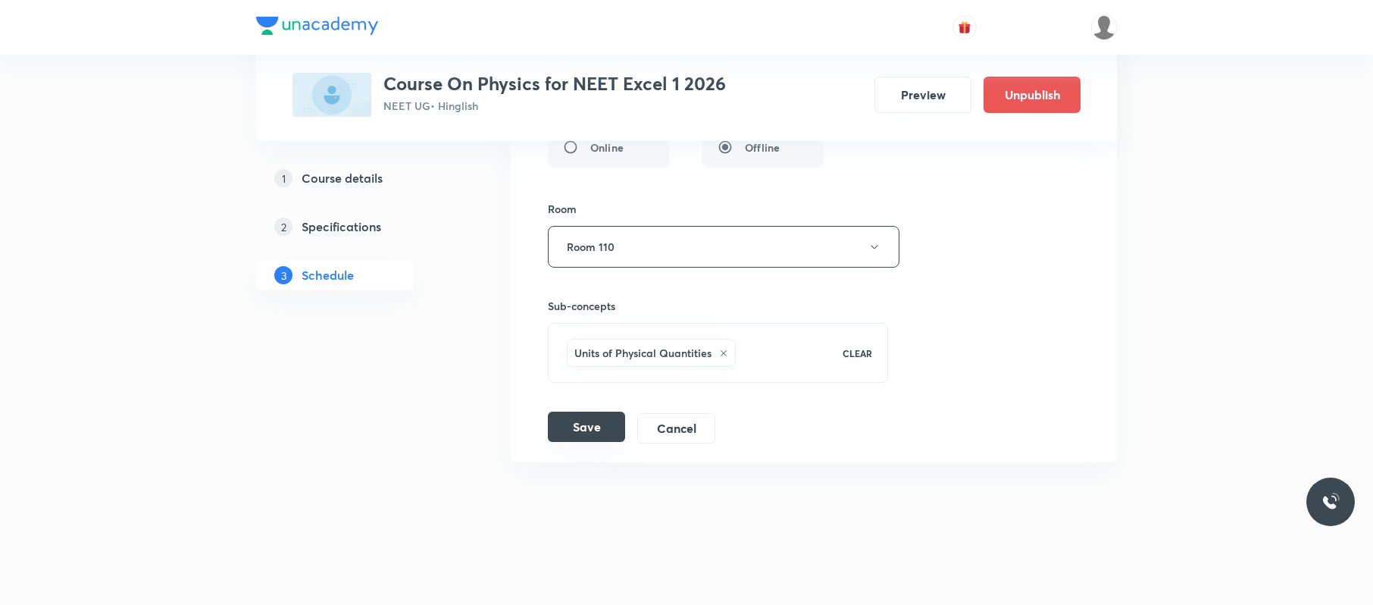
type input "curcular motion"
click at [603, 430] on button "Save" at bounding box center [586, 426] width 77 height 30
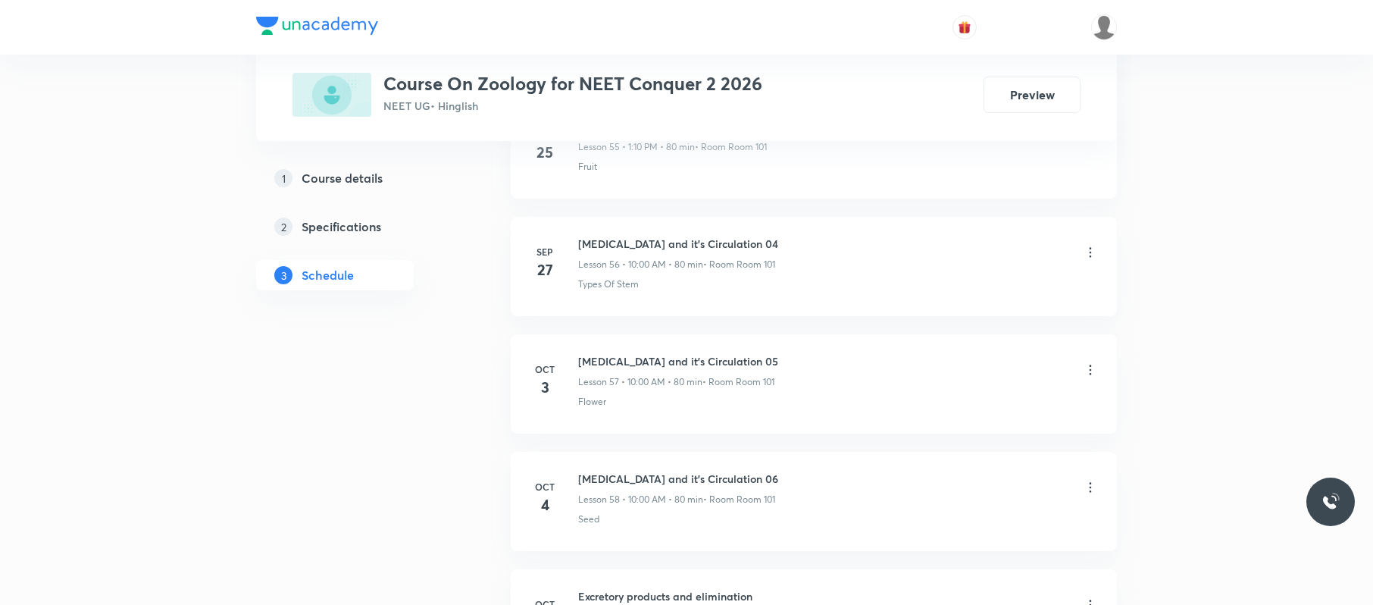
scroll to position [7573, 0]
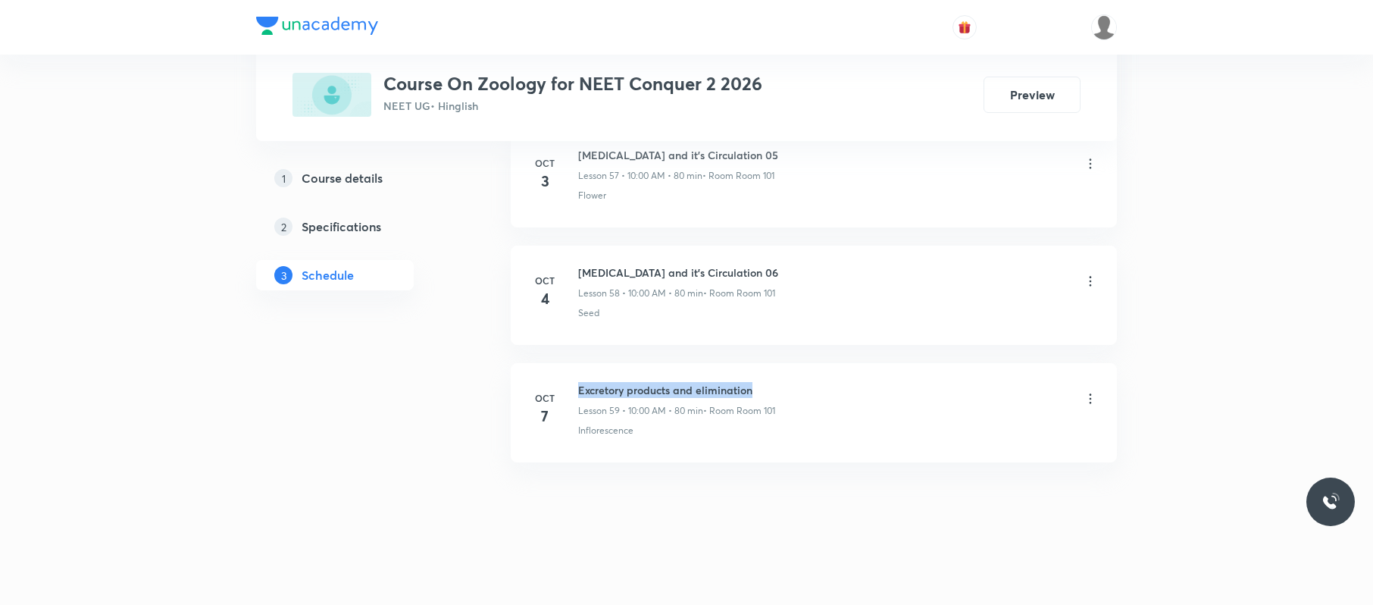
drag, startPoint x: 770, startPoint y: 370, endPoint x: 577, endPoint y: 370, distance: 193.2
click at [577, 370] on li "[DATE] Excretory products and elimination Lesson 59 • 10:00 AM • 80 min • Room …" at bounding box center [814, 412] width 606 height 99
copy h6 "Excretory products and elimination"
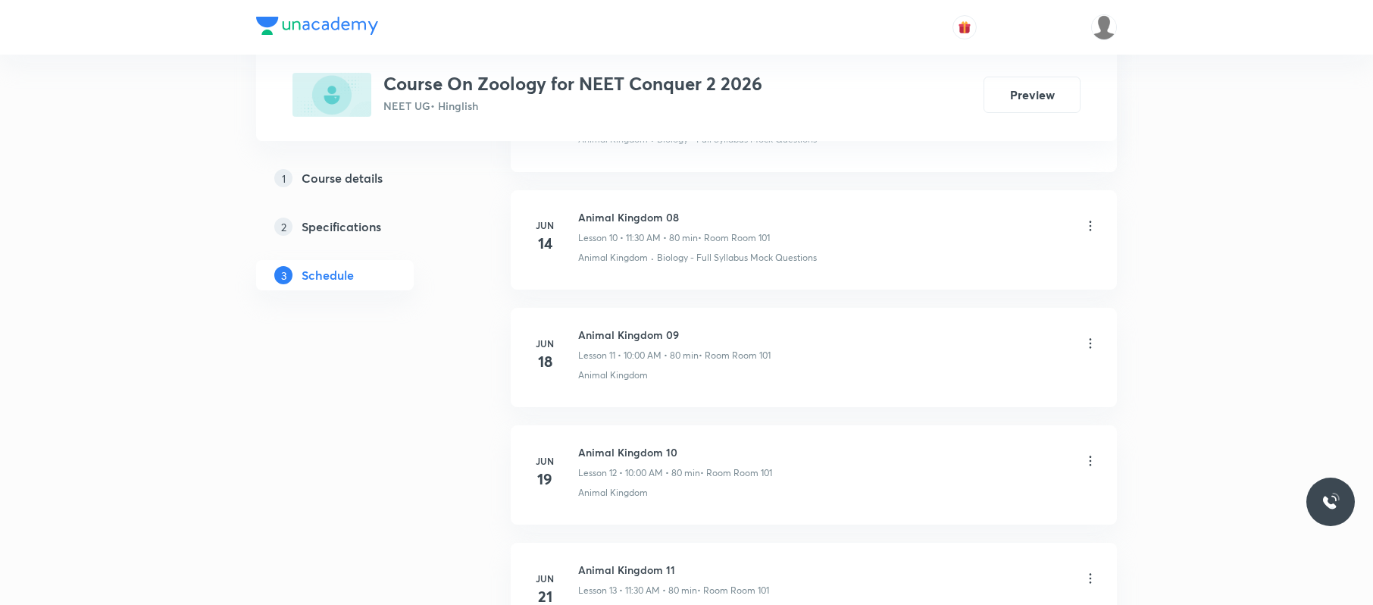
scroll to position [0, 0]
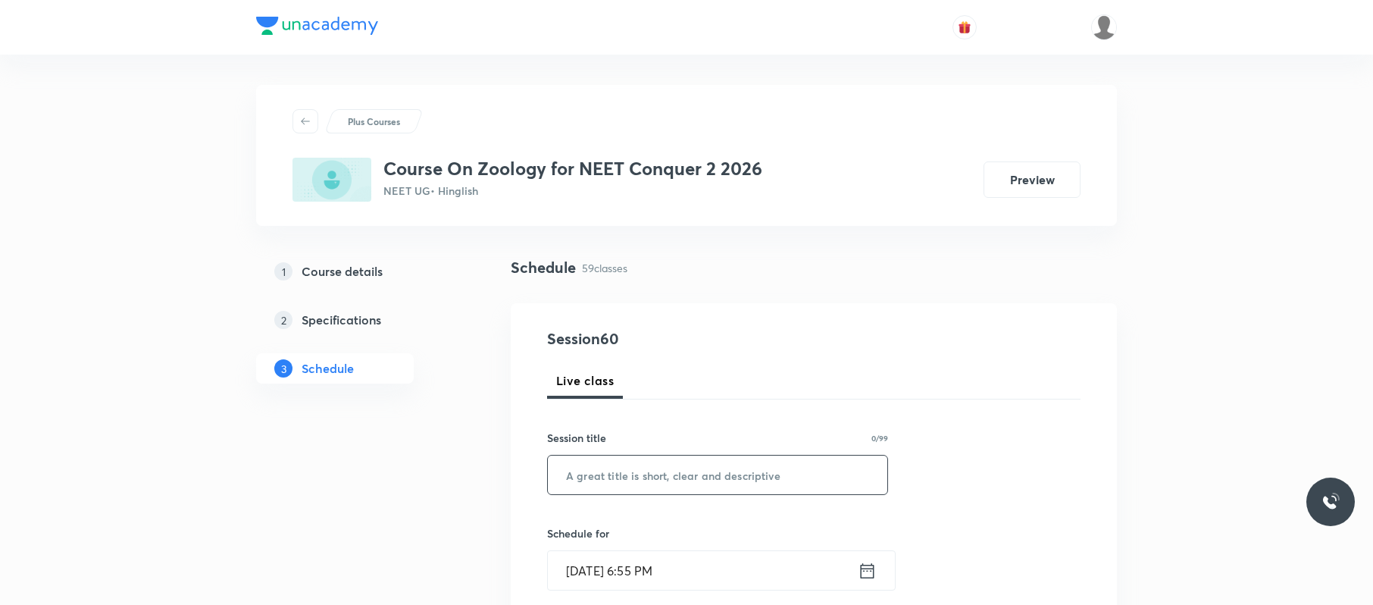
paste input "Excretory products and elimination"
click at [749, 453] on input "text" at bounding box center [717, 474] width 339 height 39
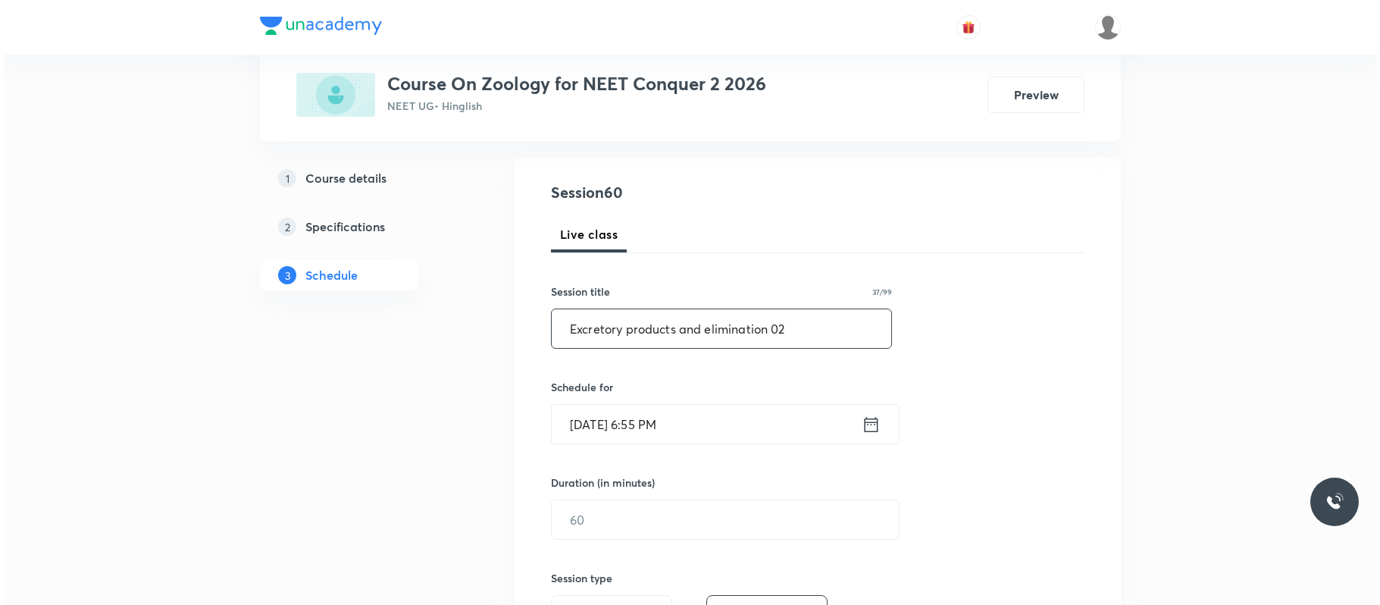
scroll to position [149, 0]
type input "Excretory products and elimination 02"
click at [731, 419] on input "[DATE] 6:55 PM" at bounding box center [703, 421] width 310 height 39
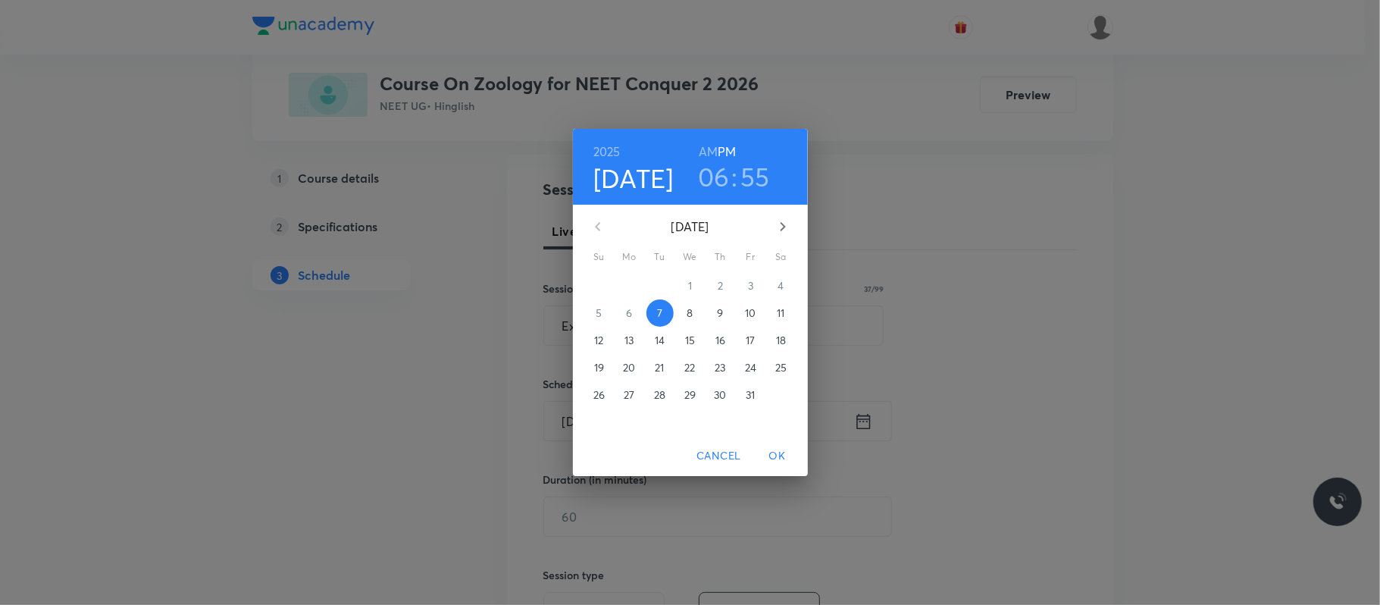
click at [683, 307] on span "8" at bounding box center [690, 312] width 27 height 15
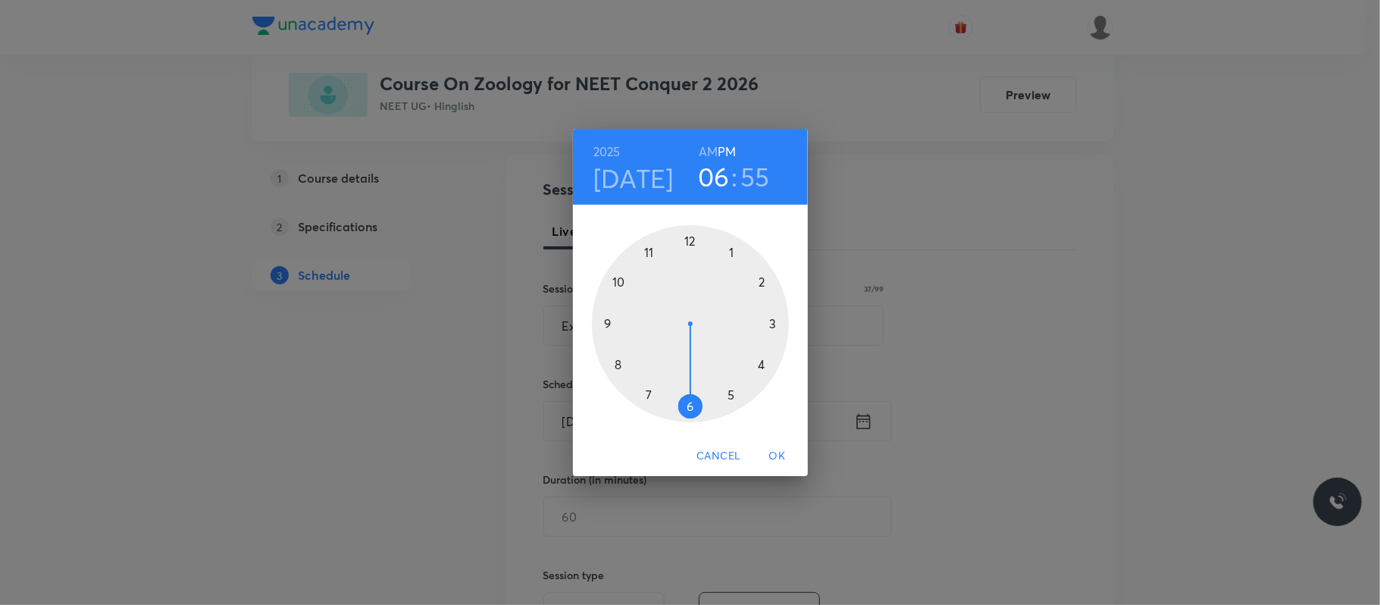
click at [614, 277] on div at bounding box center [690, 323] width 197 height 197
click at [709, 149] on h6 "AM" at bounding box center [708, 151] width 19 height 21
click at [687, 235] on div at bounding box center [690, 323] width 197 height 197
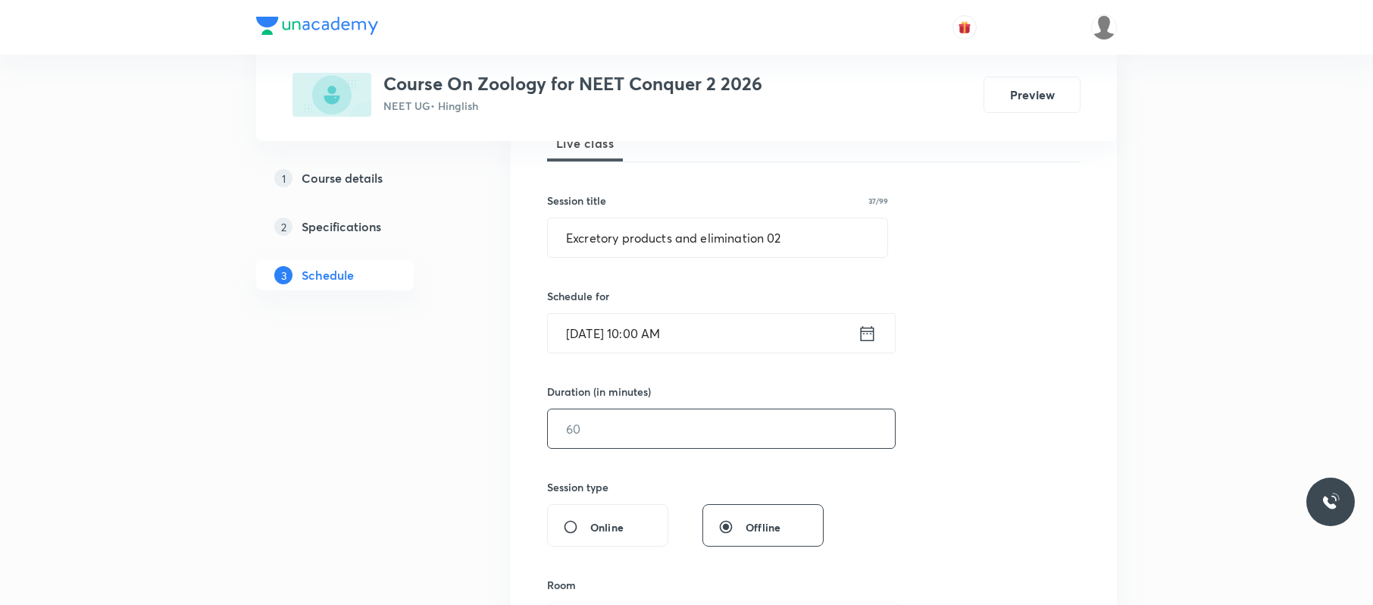
scroll to position [238, 0]
click at [643, 432] on input "text" at bounding box center [721, 427] width 347 height 39
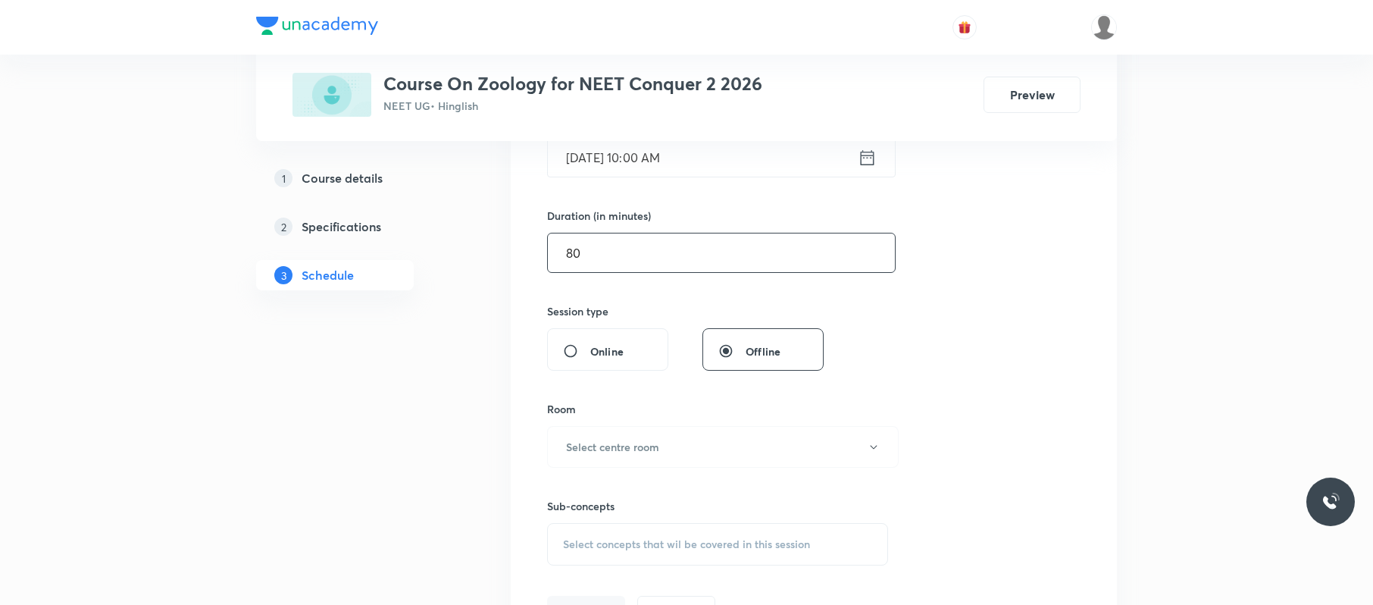
scroll to position [414, 0]
type input "80"
click at [646, 443] on h6 "Select centre room" at bounding box center [612, 446] width 93 height 16
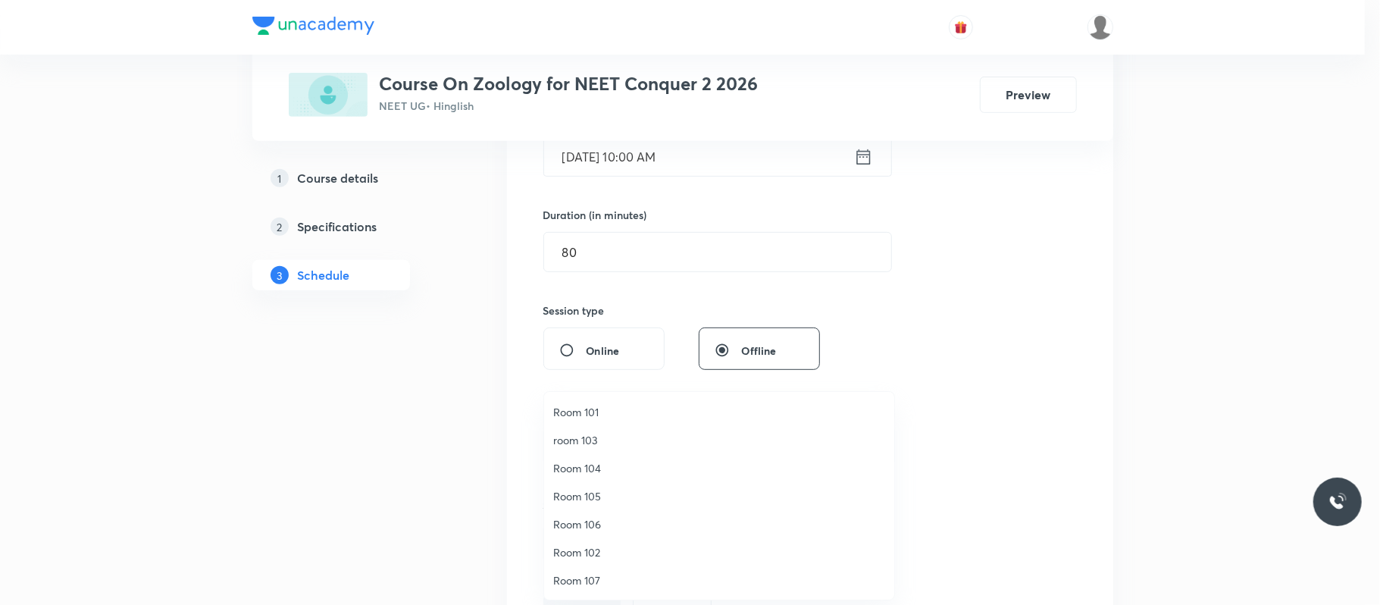
click at [611, 405] on span "Room 101" at bounding box center [719, 412] width 332 height 16
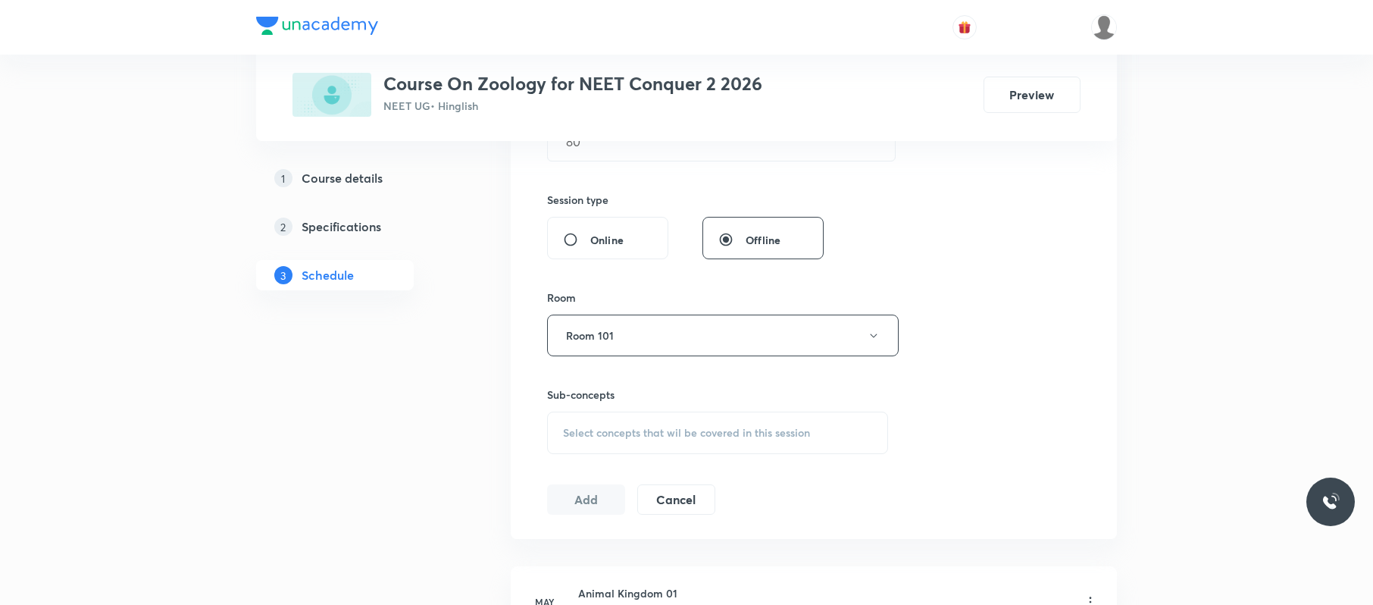
scroll to position [525, 0]
click at [628, 430] on span "Select concepts that wil be covered in this session" at bounding box center [686, 432] width 247 height 12
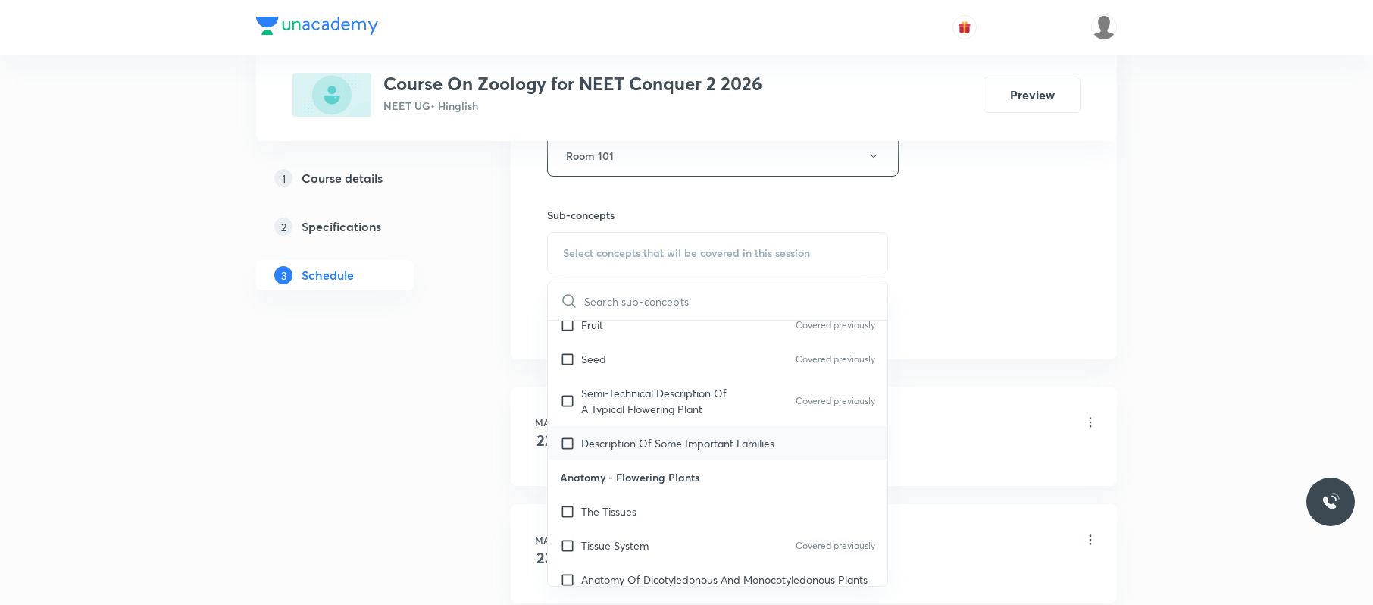
scroll to position [541, 0]
click at [689, 367] on div "Seed Covered previously" at bounding box center [717, 358] width 339 height 34
checkbox input "true"
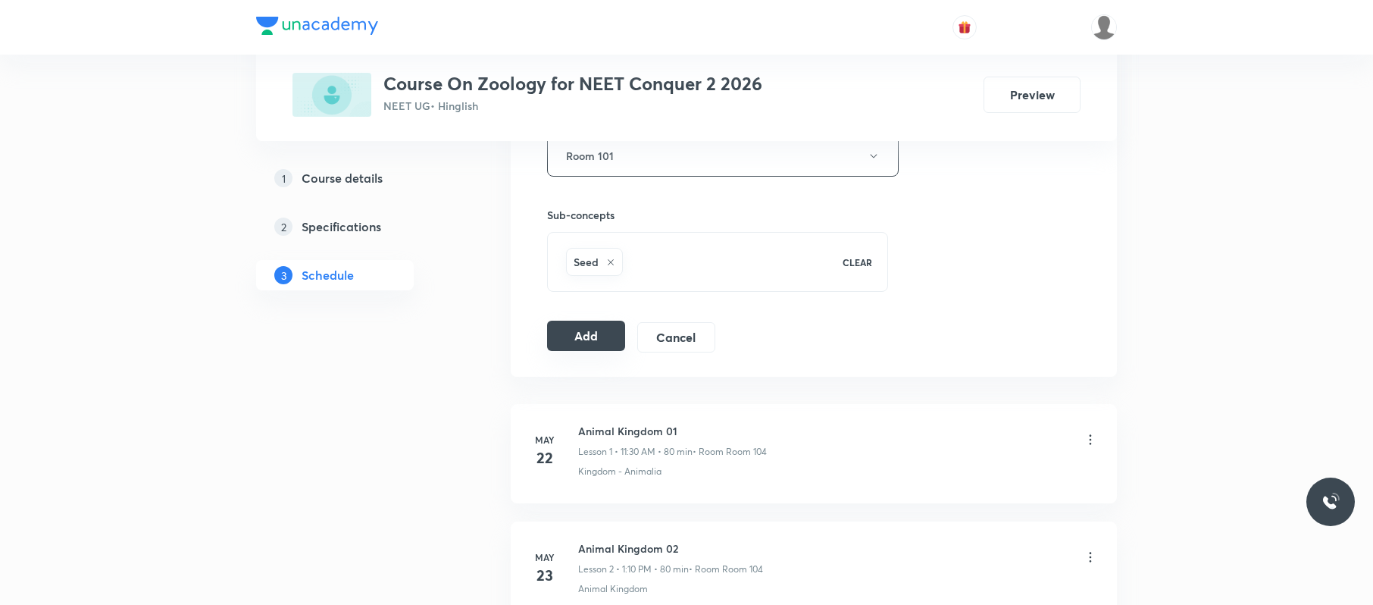
click at [605, 326] on button "Add" at bounding box center [586, 336] width 78 height 30
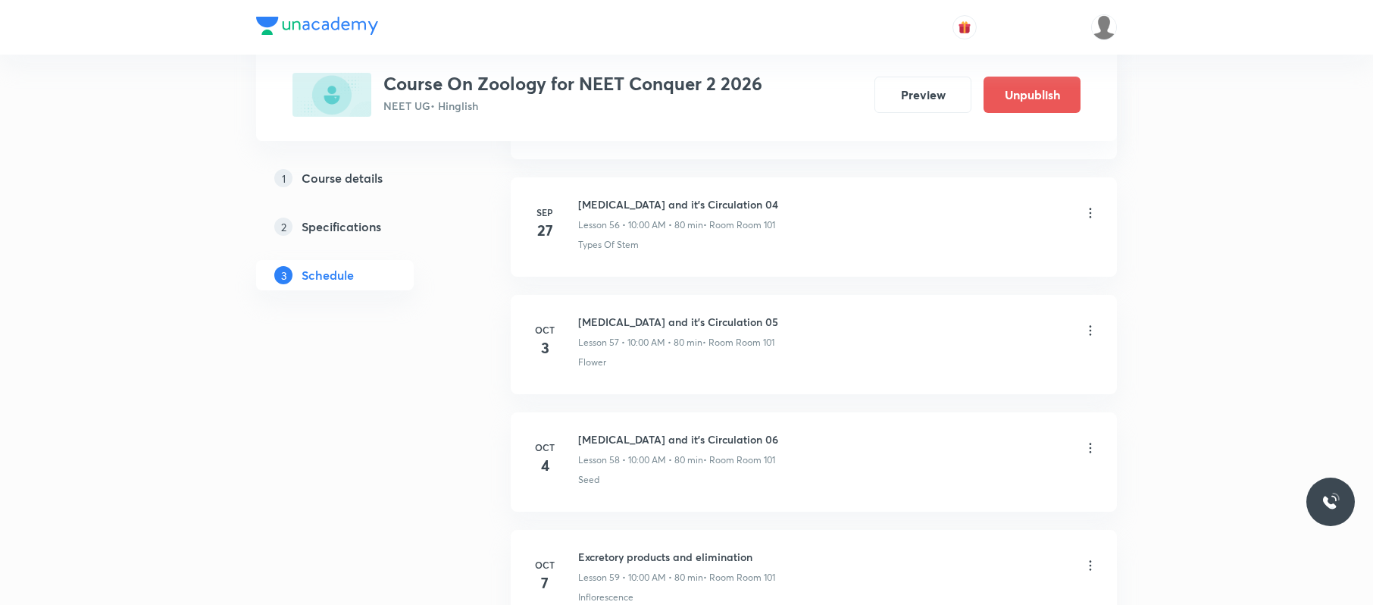
scroll to position [6991, 0]
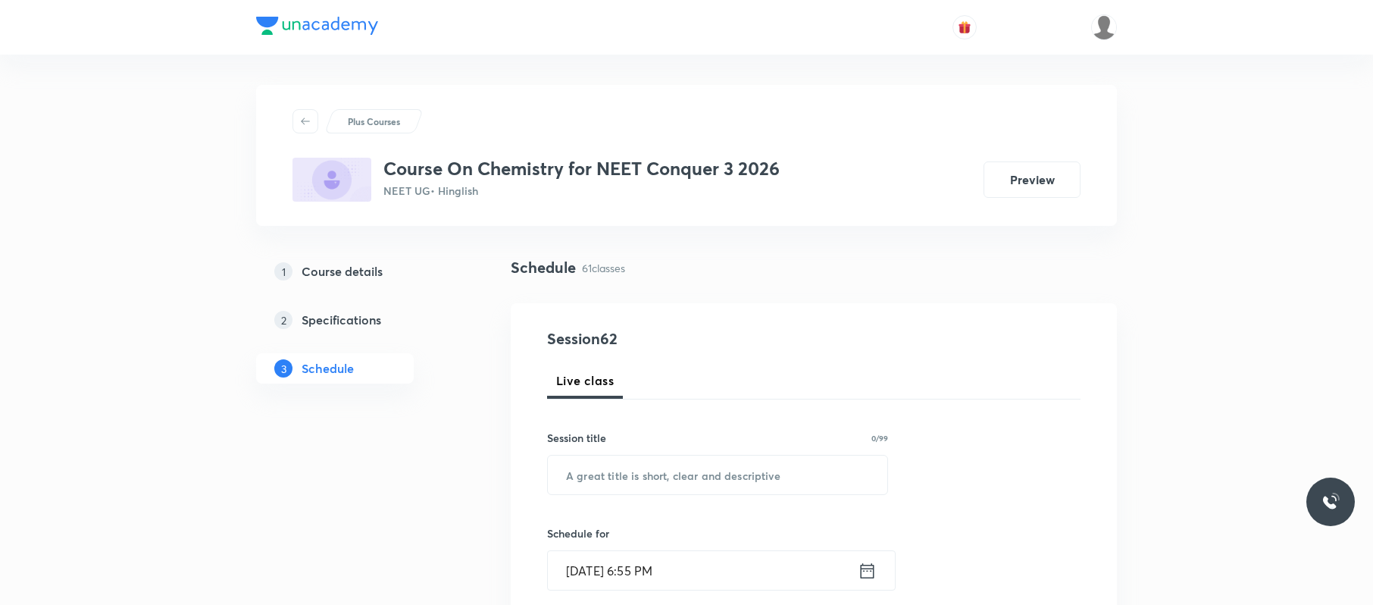
scroll to position [7807, 0]
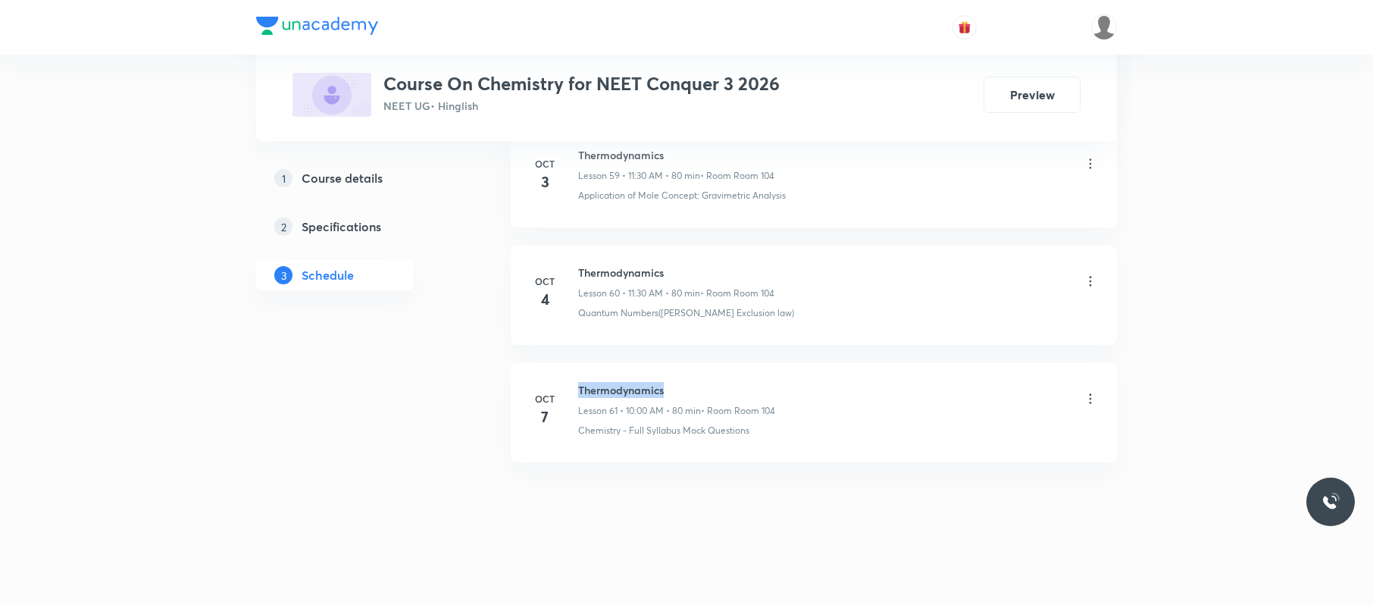
drag, startPoint x: 671, startPoint y: 383, endPoint x: 577, endPoint y: 373, distance: 93.7
click at [577, 373] on li "[DATE] Thermodynamics Lesson 61 • 10:00 AM • 80 min • Room Room 104 Chemistry -…" at bounding box center [814, 412] width 606 height 99
copy h6 "Thermodynamics"
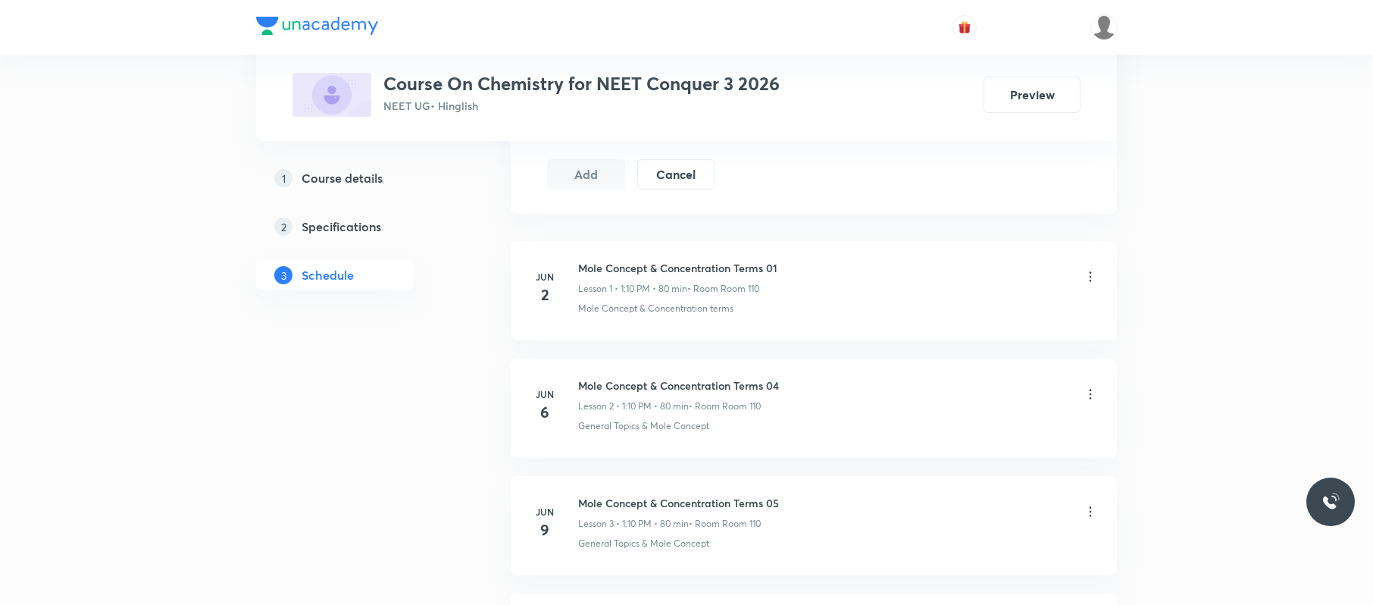
scroll to position [0, 0]
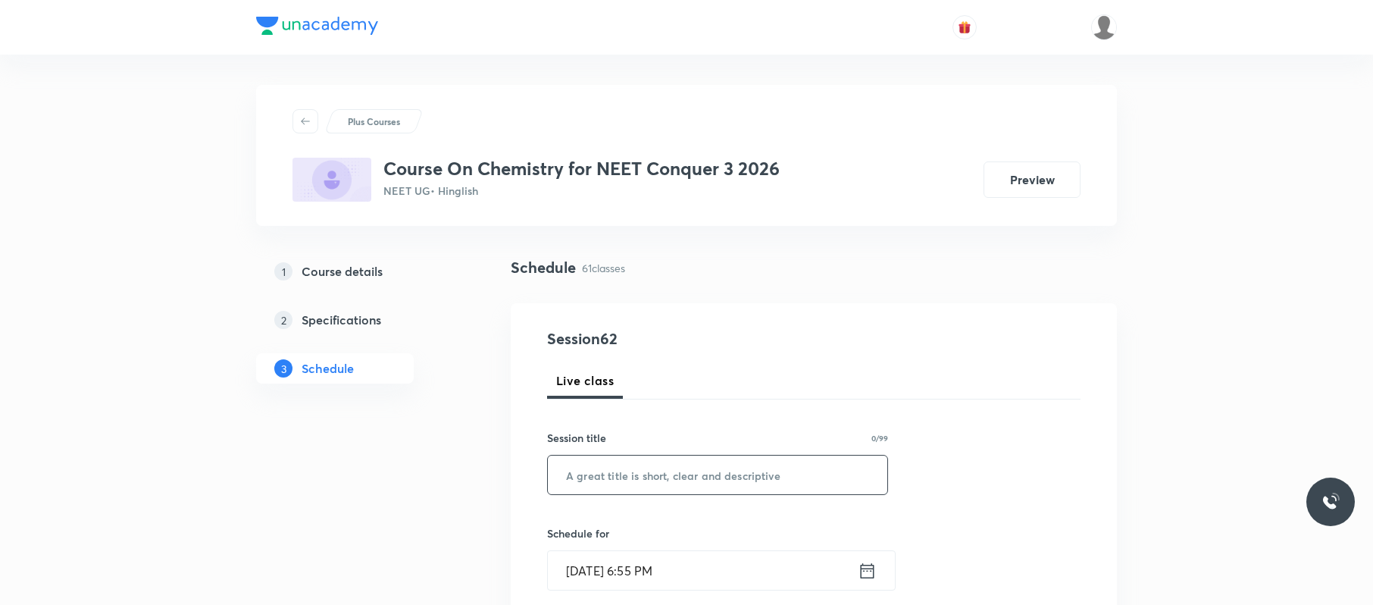
click at [710, 476] on input "text" at bounding box center [717, 474] width 339 height 39
paste input "Thermodynamics"
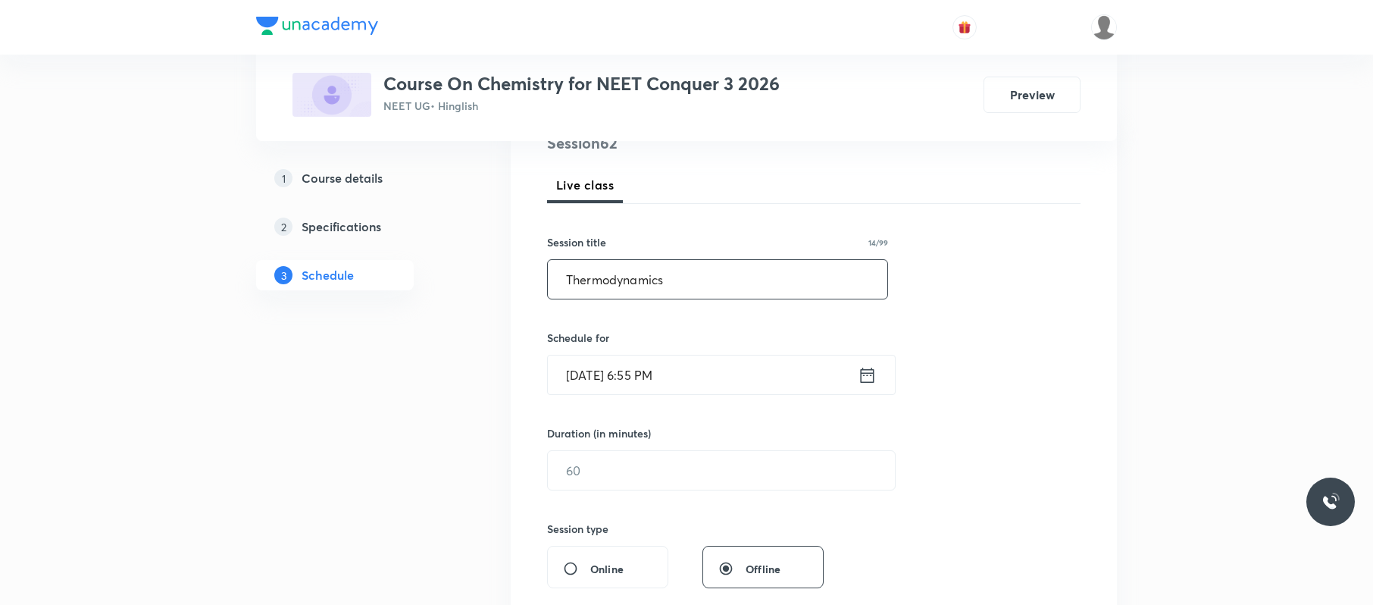
scroll to position [197, 0]
type input "Thermodynamics"
click at [696, 358] on input "[DATE] 6:55 PM" at bounding box center [703, 373] width 310 height 39
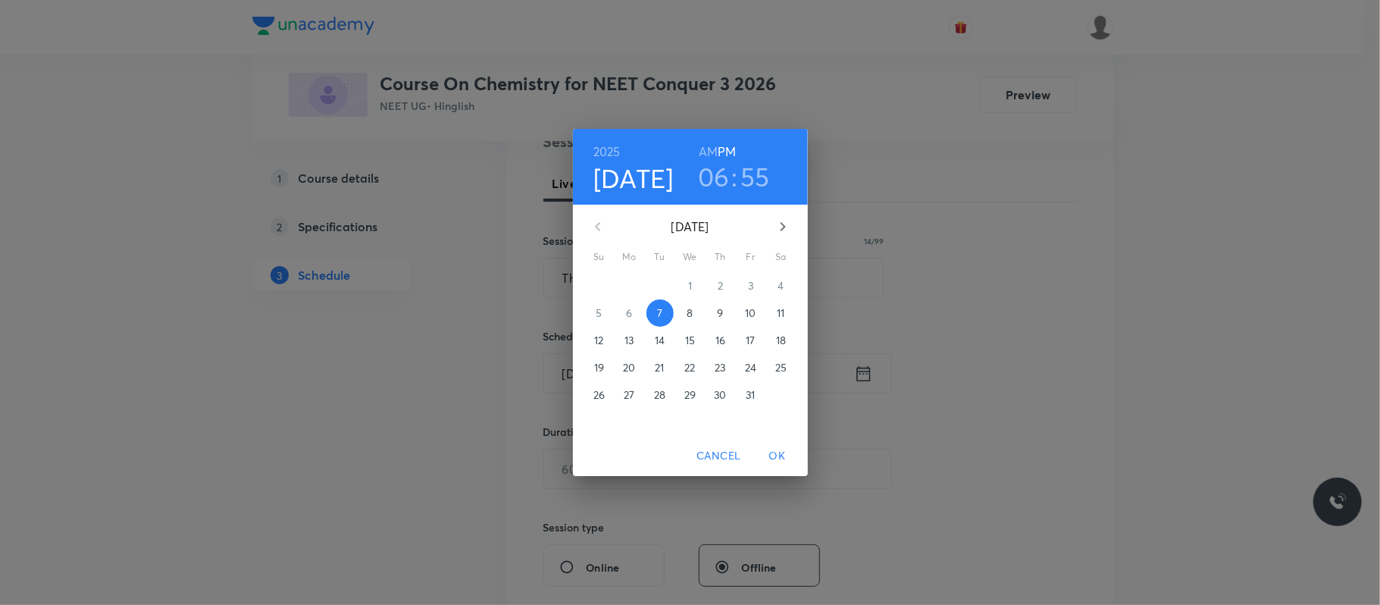
click at [693, 323] on button "8" at bounding box center [690, 312] width 27 height 27
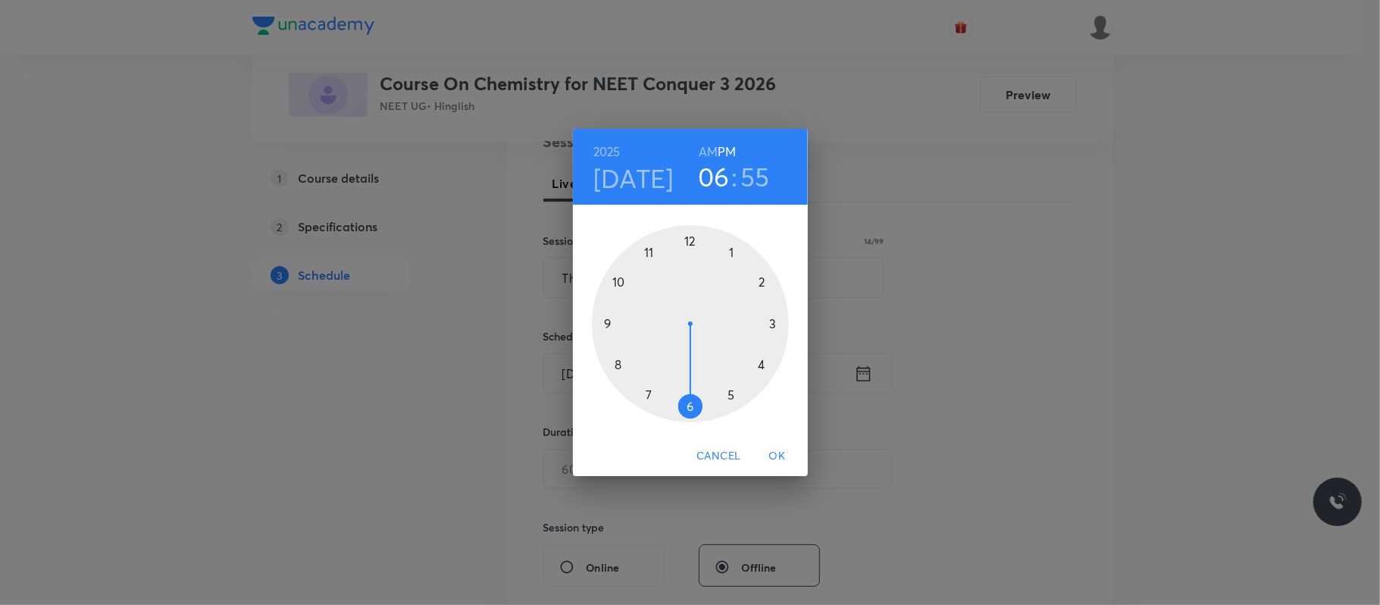
click at [616, 274] on div at bounding box center [690, 323] width 197 height 197
click at [709, 152] on h6 "AM" at bounding box center [708, 151] width 19 height 21
click at [688, 239] on div at bounding box center [690, 323] width 197 height 197
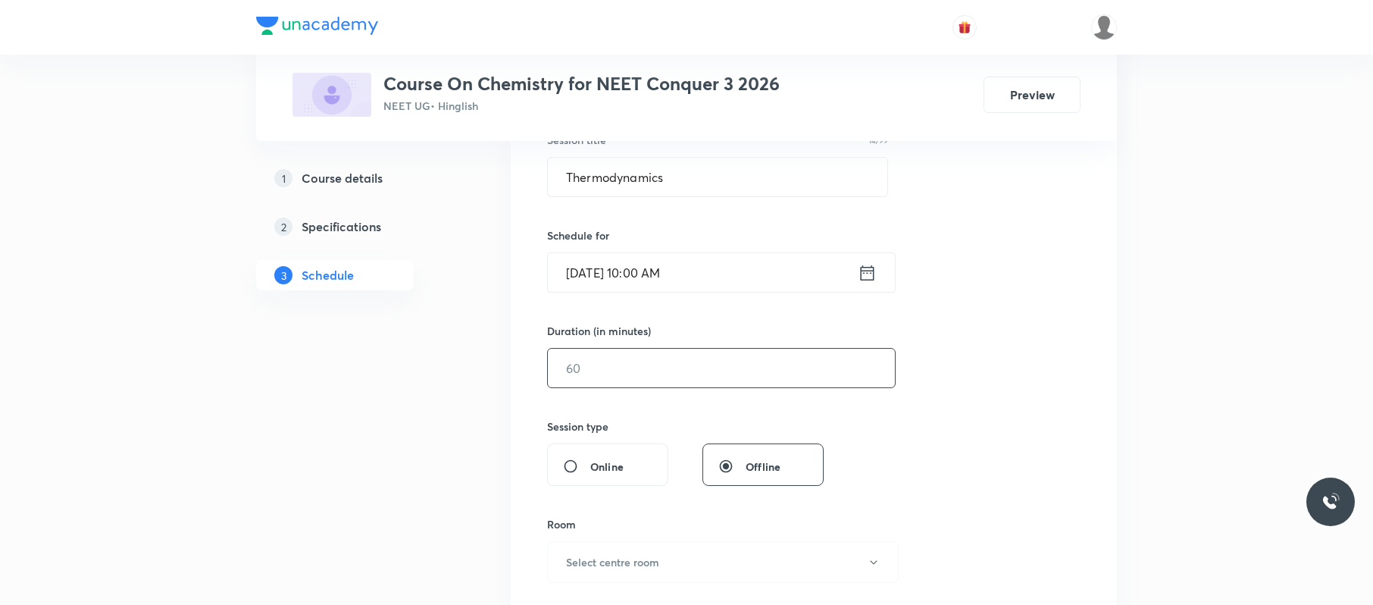
scroll to position [299, 0]
click at [621, 386] on input "text" at bounding box center [721, 367] width 347 height 39
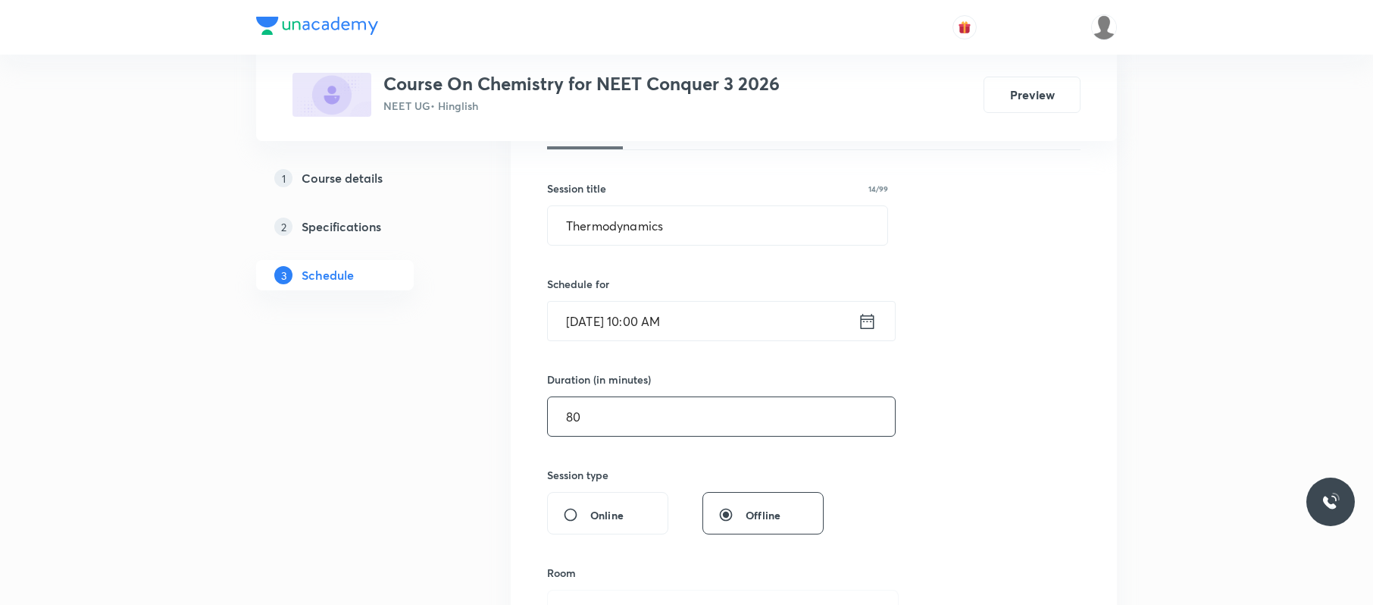
scroll to position [249, 0]
type input "80"
drag, startPoint x: 778, startPoint y: 227, endPoint x: 498, endPoint y: 235, distance: 279.7
paste input "Ionic equilibrium"
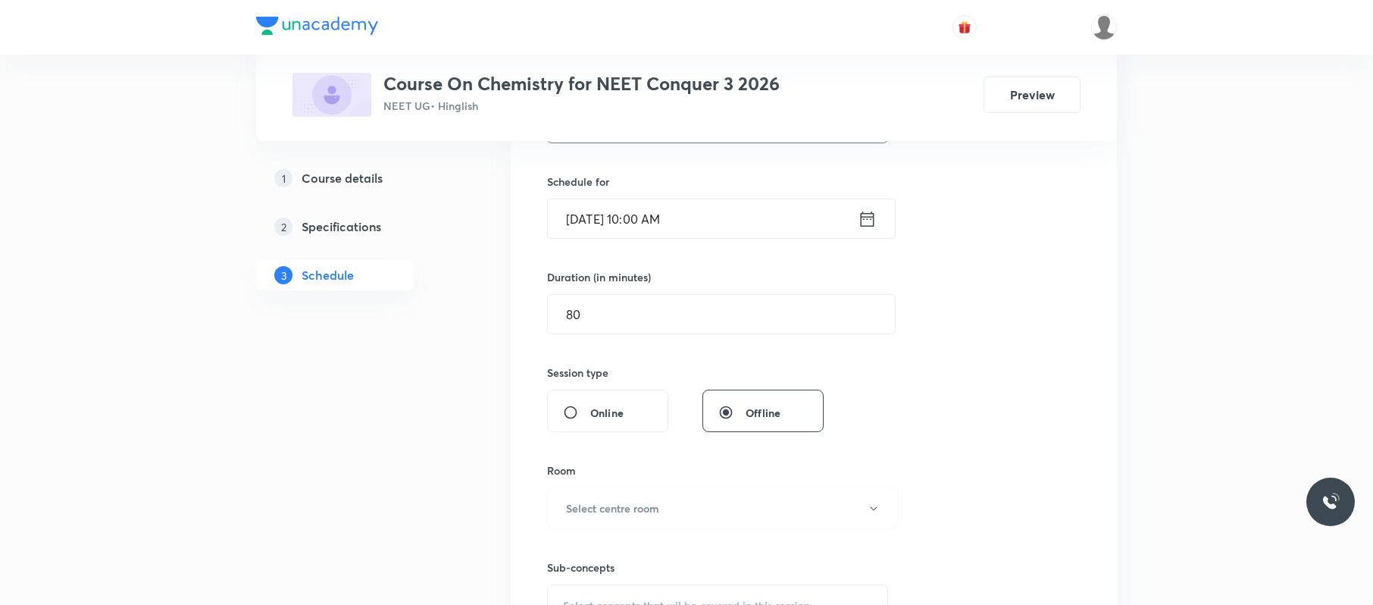
scroll to position [352, 0]
type input "Ionic equilibrium"
click at [692, 312] on input "80" at bounding box center [721, 313] width 347 height 39
click at [635, 523] on button "Select centre room" at bounding box center [723, 508] width 352 height 42
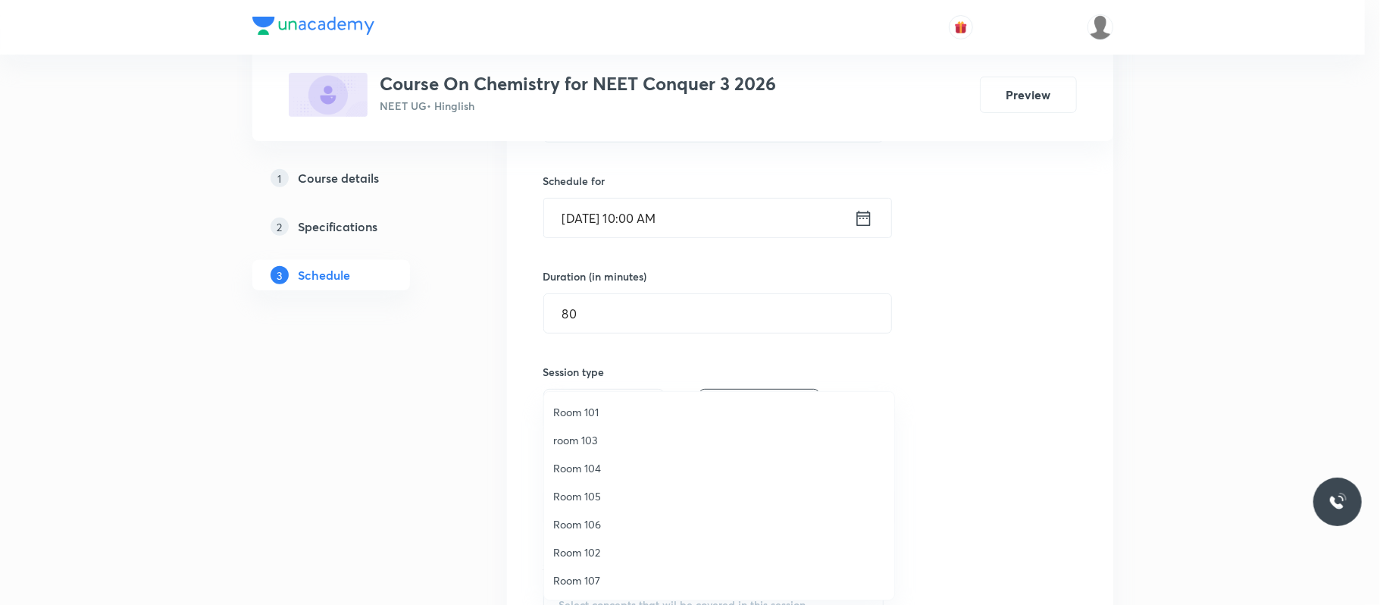
click at [606, 468] on span "Room 104" at bounding box center [719, 468] width 332 height 16
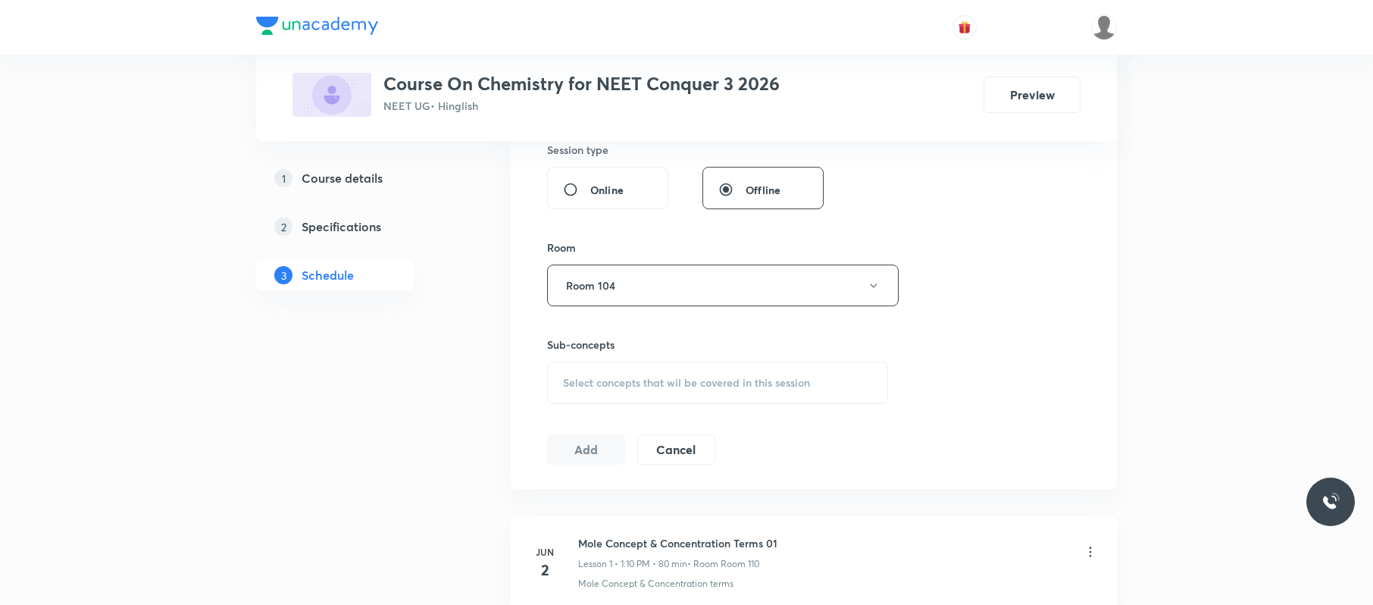
scroll to position [576, 0]
click at [687, 383] on span "Select concepts that wil be covered in this session" at bounding box center [686, 381] width 247 height 12
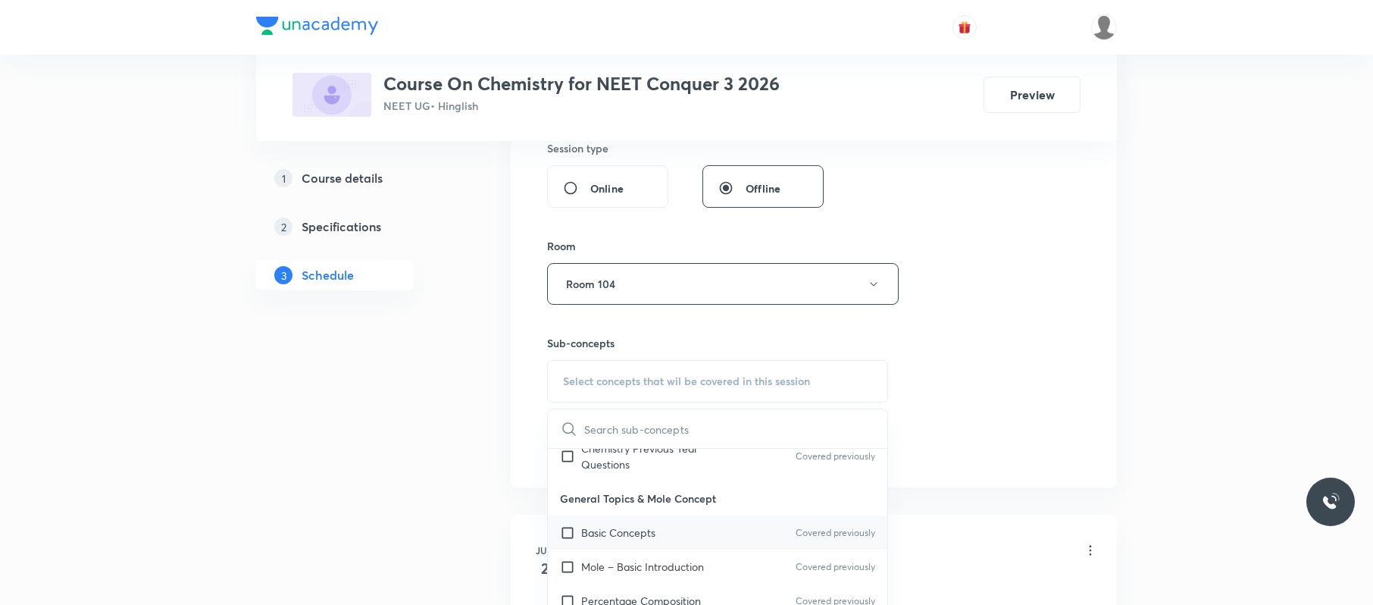
scroll to position [171, 0]
click at [706, 537] on div "Basic Concepts Covered previously" at bounding box center [717, 532] width 339 height 34
checkbox input "true"
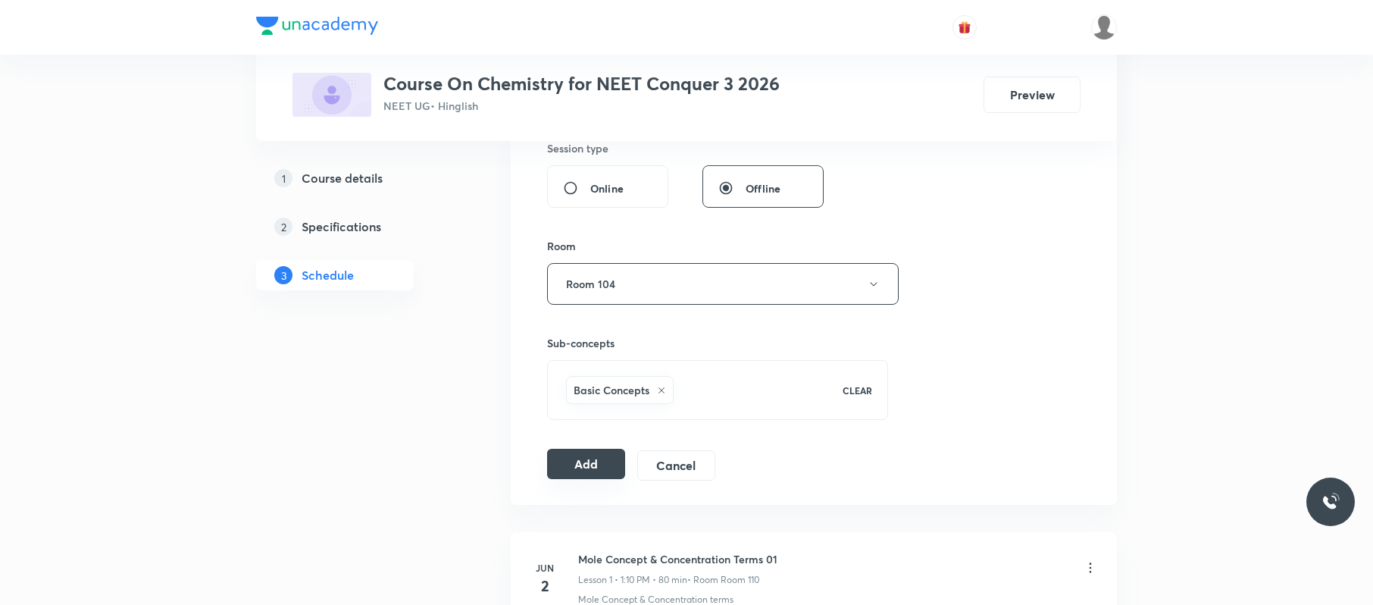
click at [605, 456] on button "Add" at bounding box center [586, 464] width 78 height 30
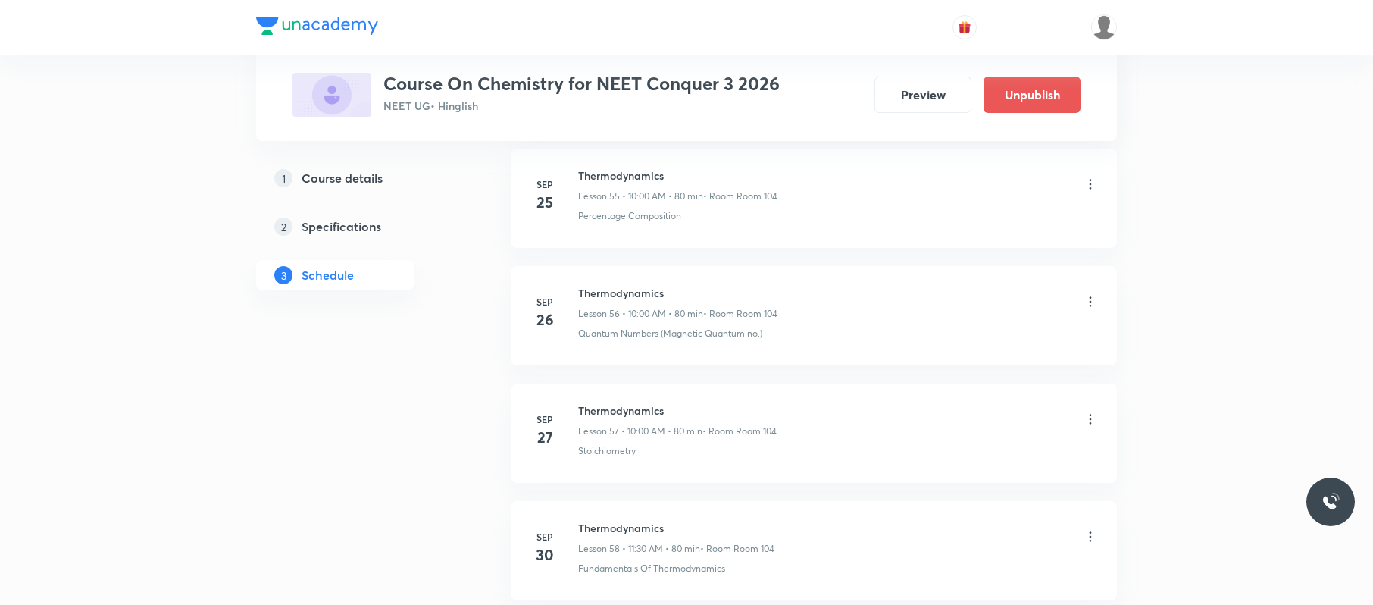
scroll to position [7227, 0]
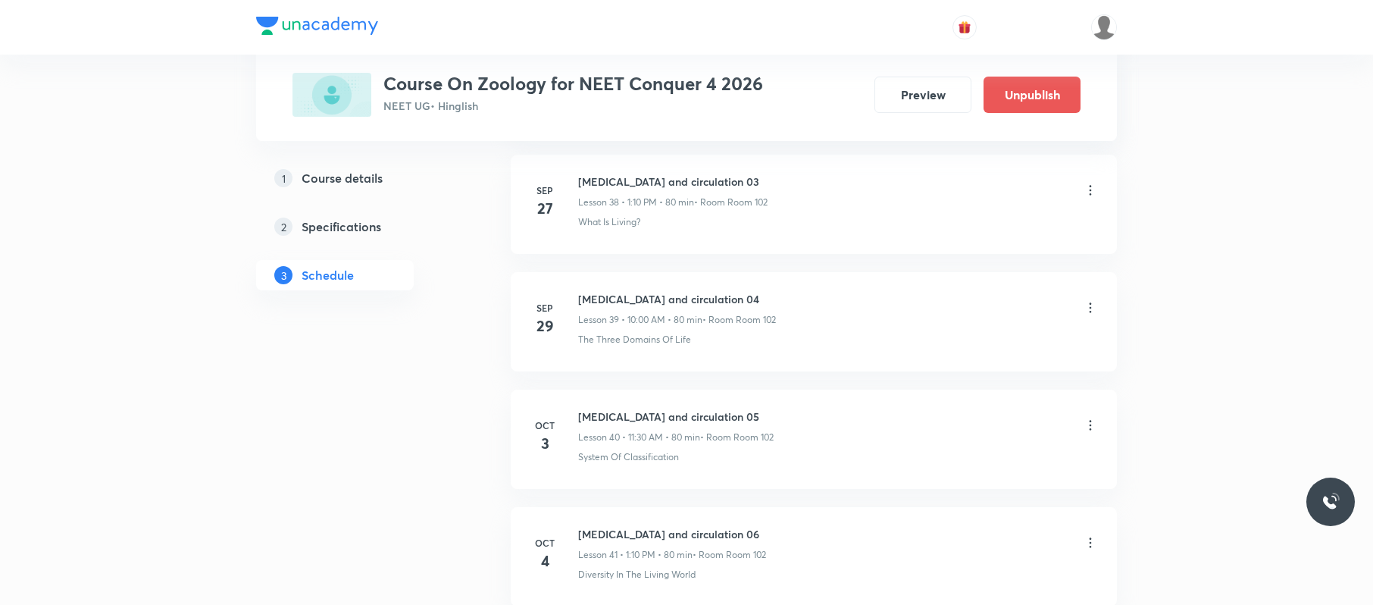
scroll to position [5566, 0]
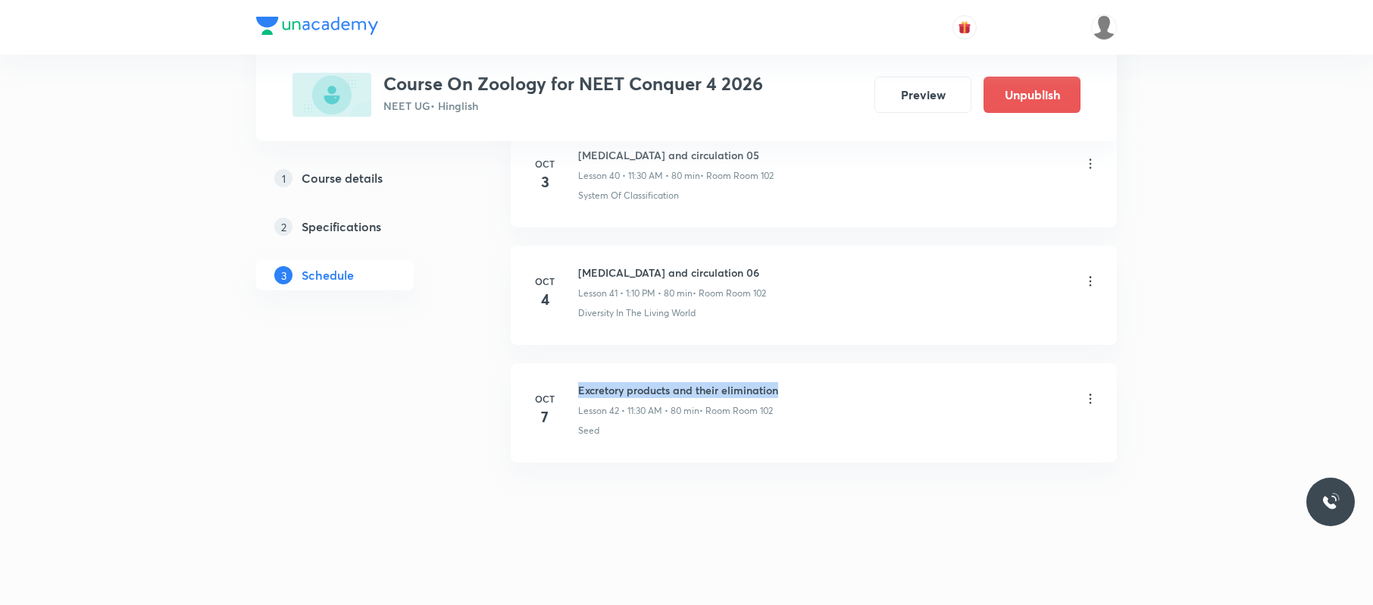
drag, startPoint x: 747, startPoint y: 374, endPoint x: 577, endPoint y: 370, distance: 170.5
click at [577, 370] on li "[DATE] Excretory products and their elimination Lesson 42 • 11:30 AM • 80 min •…" at bounding box center [814, 412] width 606 height 99
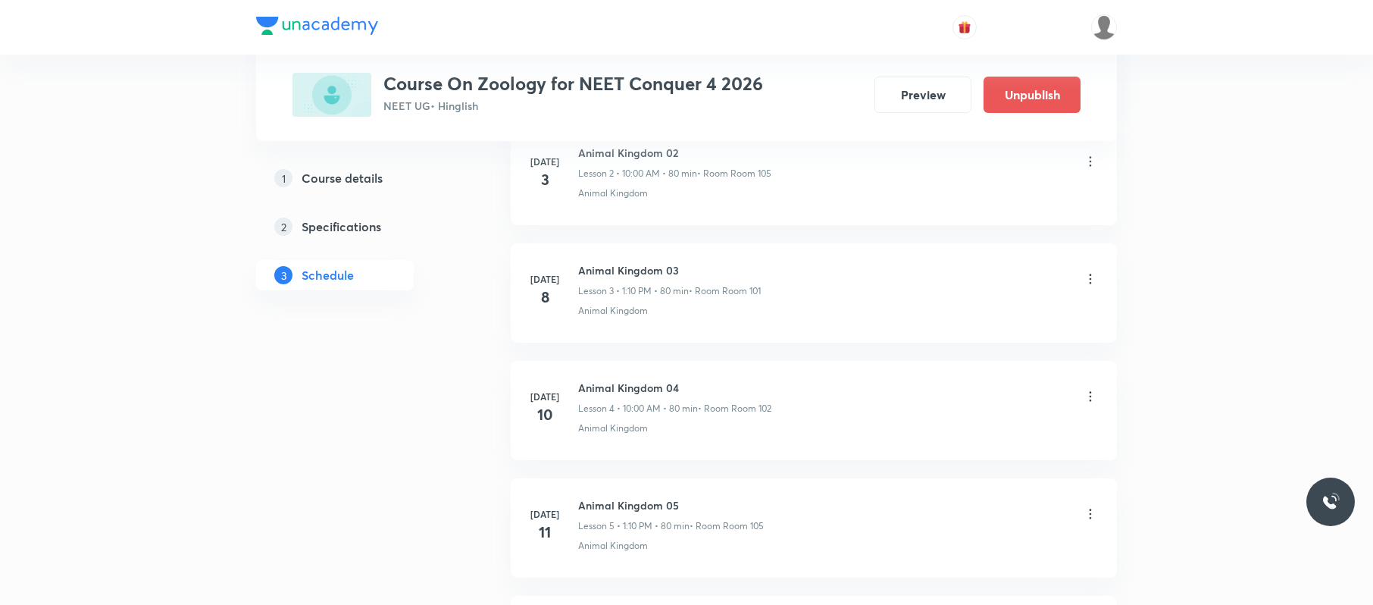
scroll to position [0, 0]
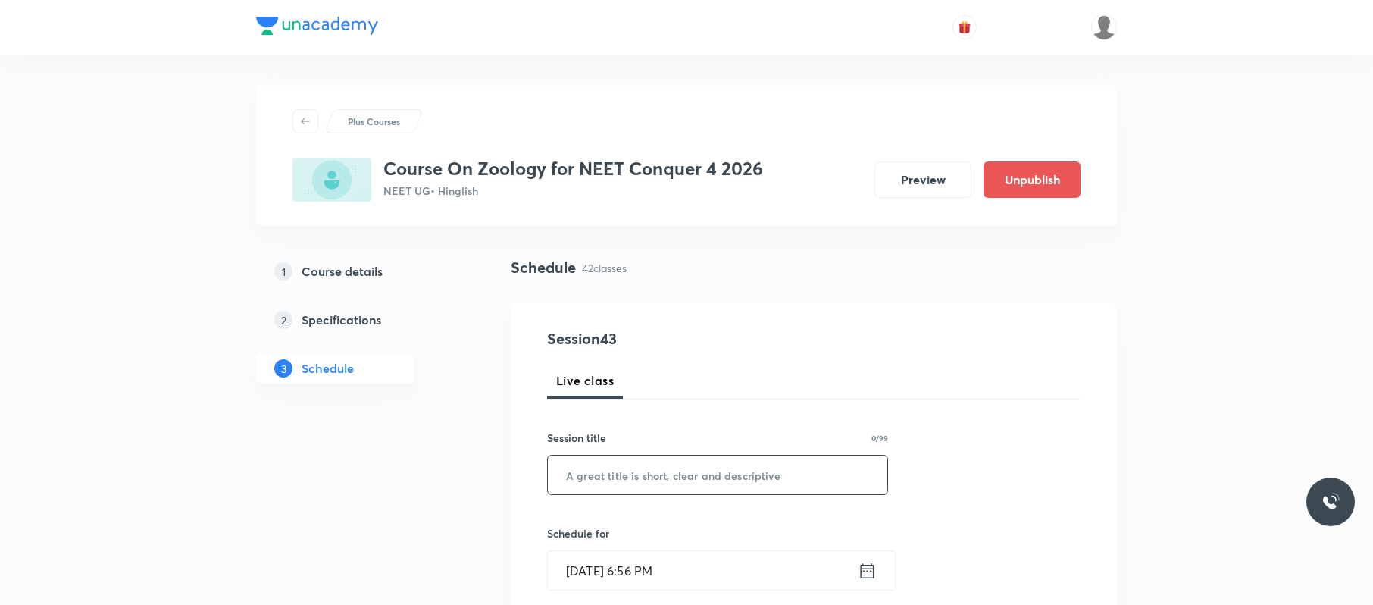
click at [795, 453] on input "text" at bounding box center [717, 474] width 339 height 39
paste input "Excretory products and their elimination"
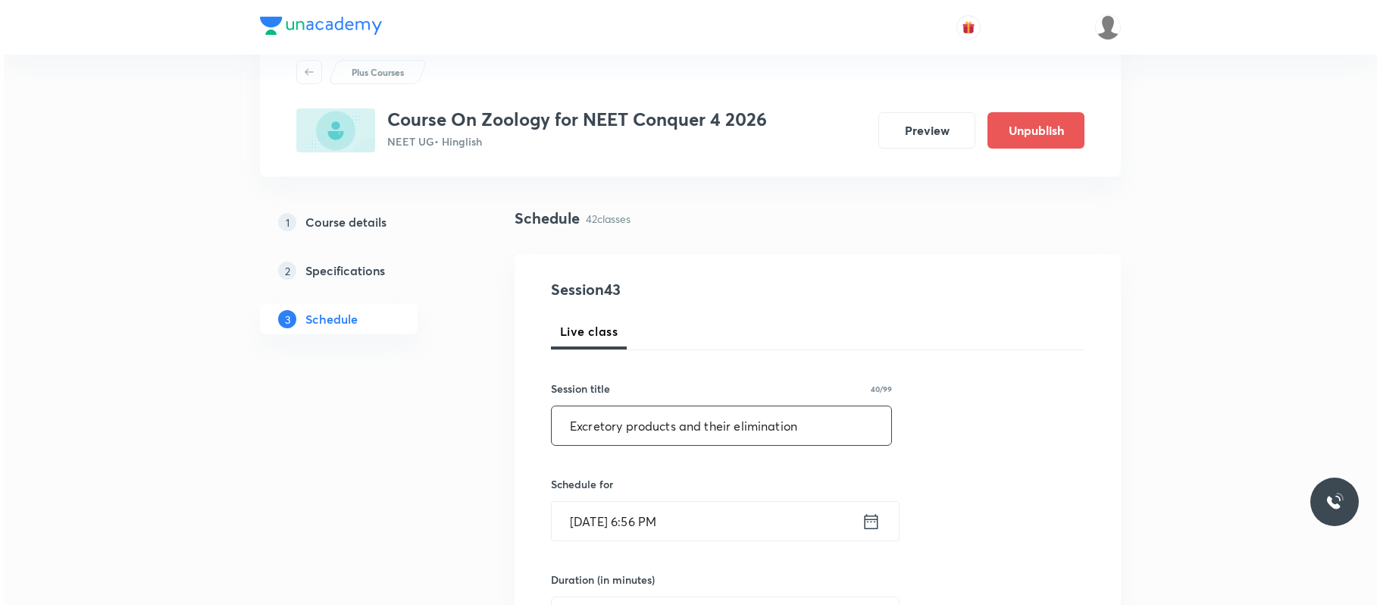
scroll to position [50, 0]
type input "Excretory products and their elimination"
click at [734, 453] on input "[DATE] 6:56 PM" at bounding box center [703, 520] width 310 height 39
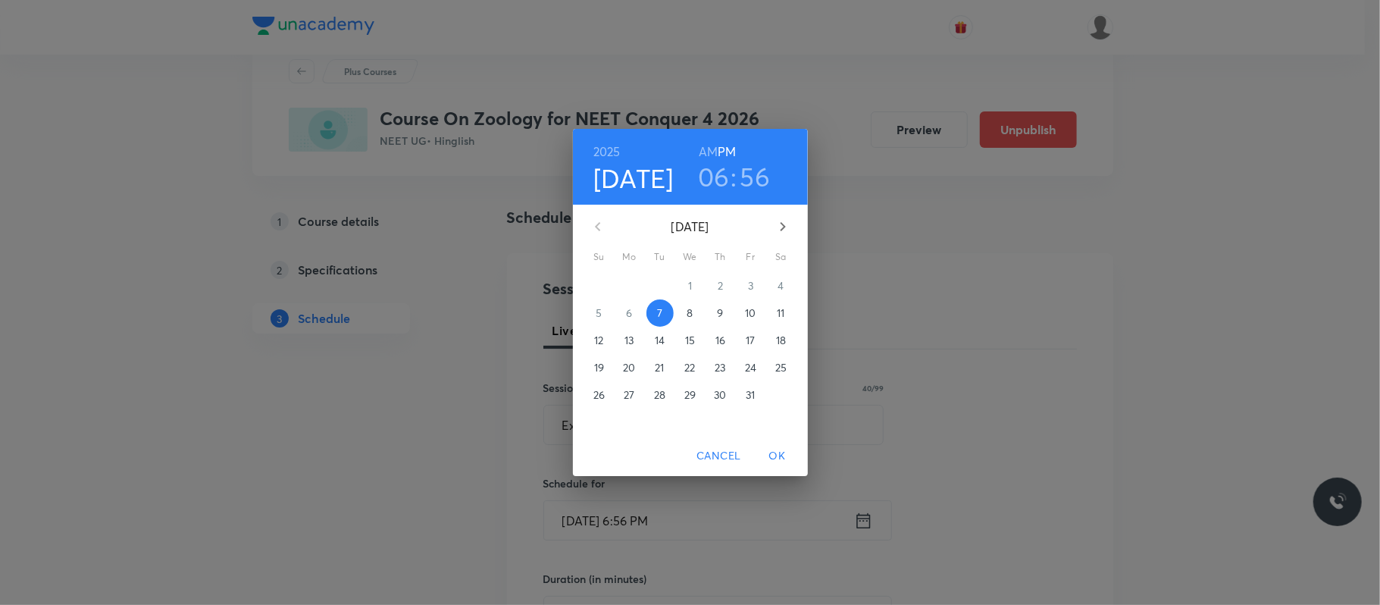
click at [696, 309] on span "8" at bounding box center [690, 312] width 27 height 15
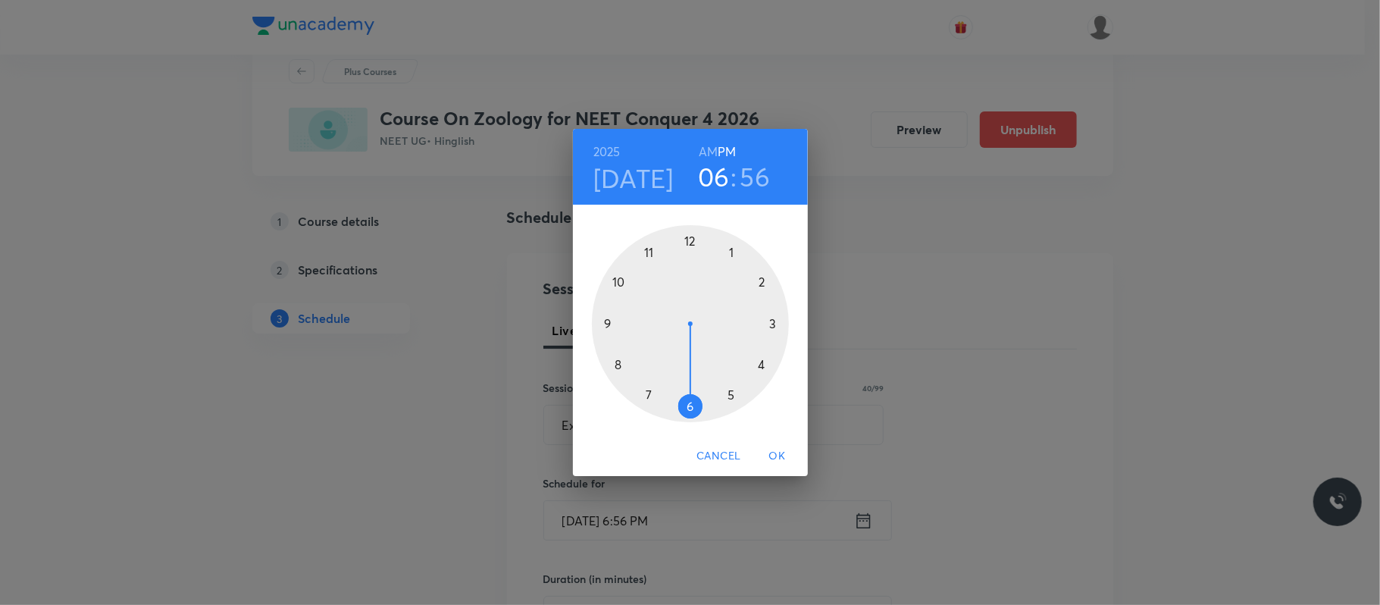
click at [619, 285] on div at bounding box center [690, 323] width 197 height 197
click at [718, 143] on h6 "PM" at bounding box center [727, 151] width 18 height 21
click at [711, 149] on h6 "AM" at bounding box center [708, 151] width 19 height 21
click at [687, 233] on div at bounding box center [690, 323] width 197 height 197
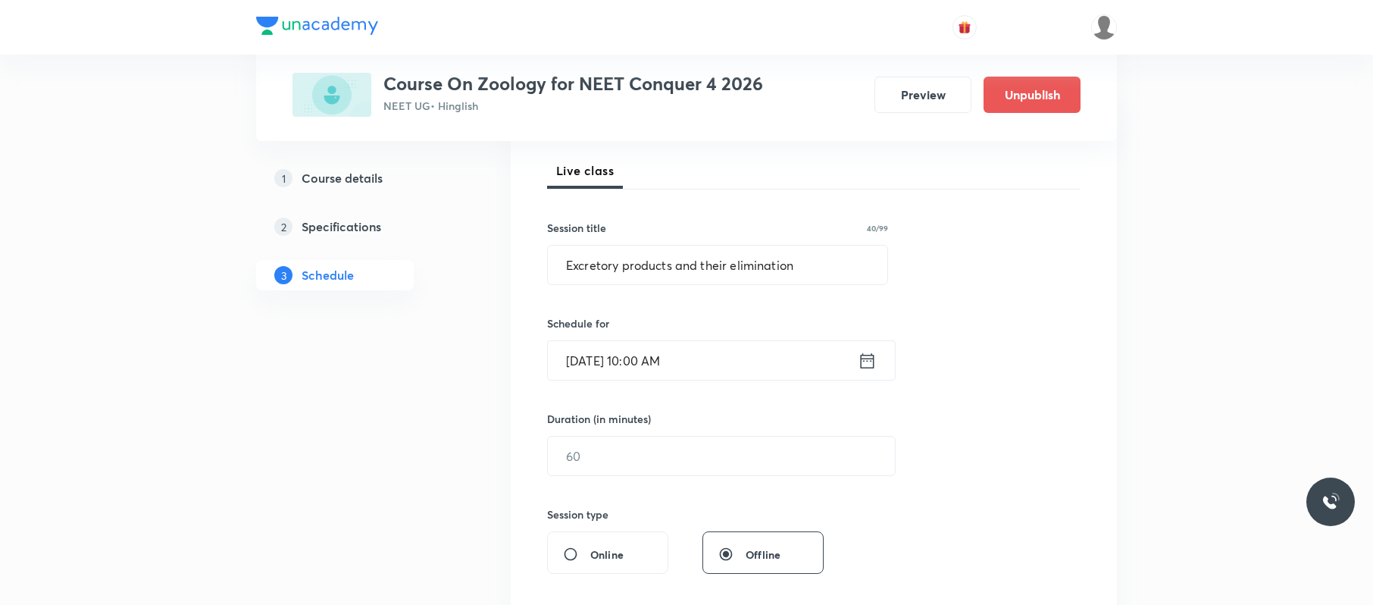
scroll to position [232, 0]
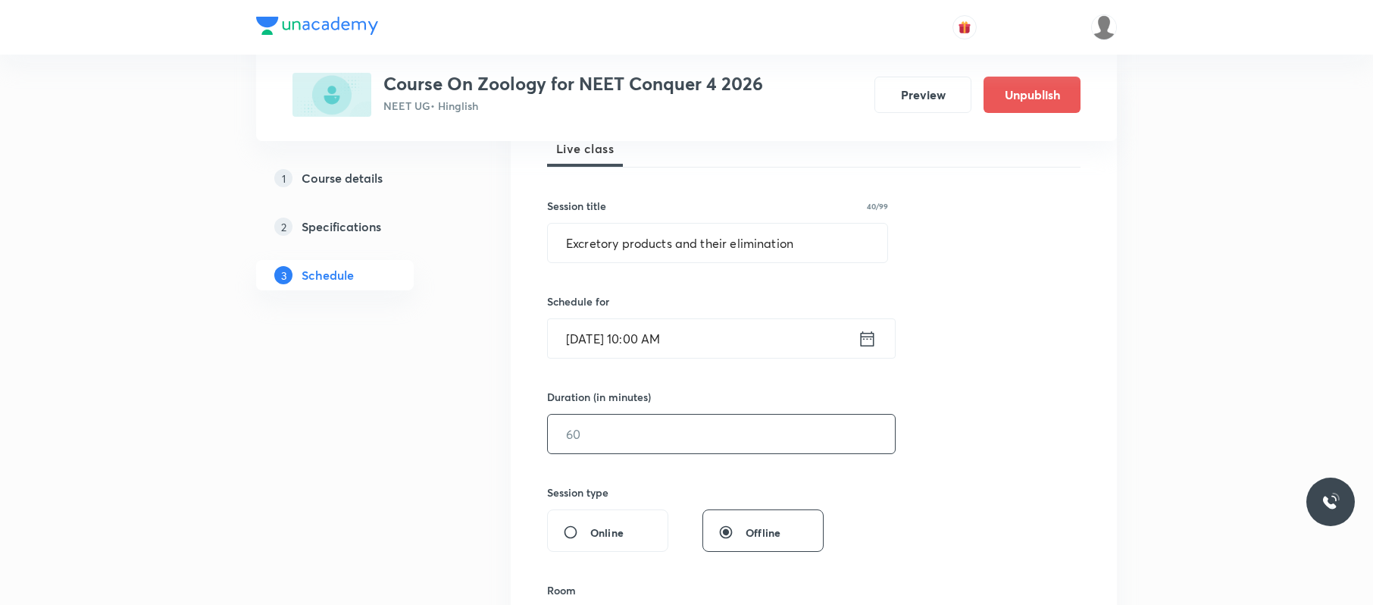
click at [656, 450] on input "text" at bounding box center [721, 434] width 347 height 39
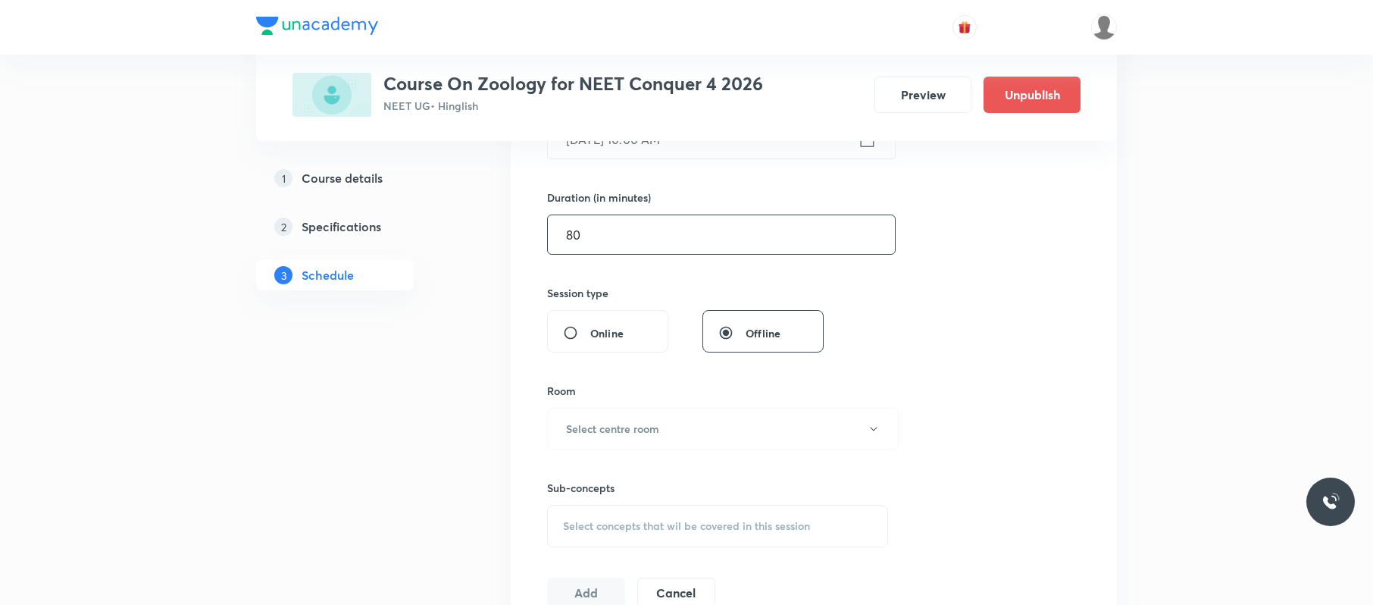
scroll to position [434, 0]
type input "80"
click at [658, 428] on h6 "Select centre room" at bounding box center [612, 426] width 93 height 16
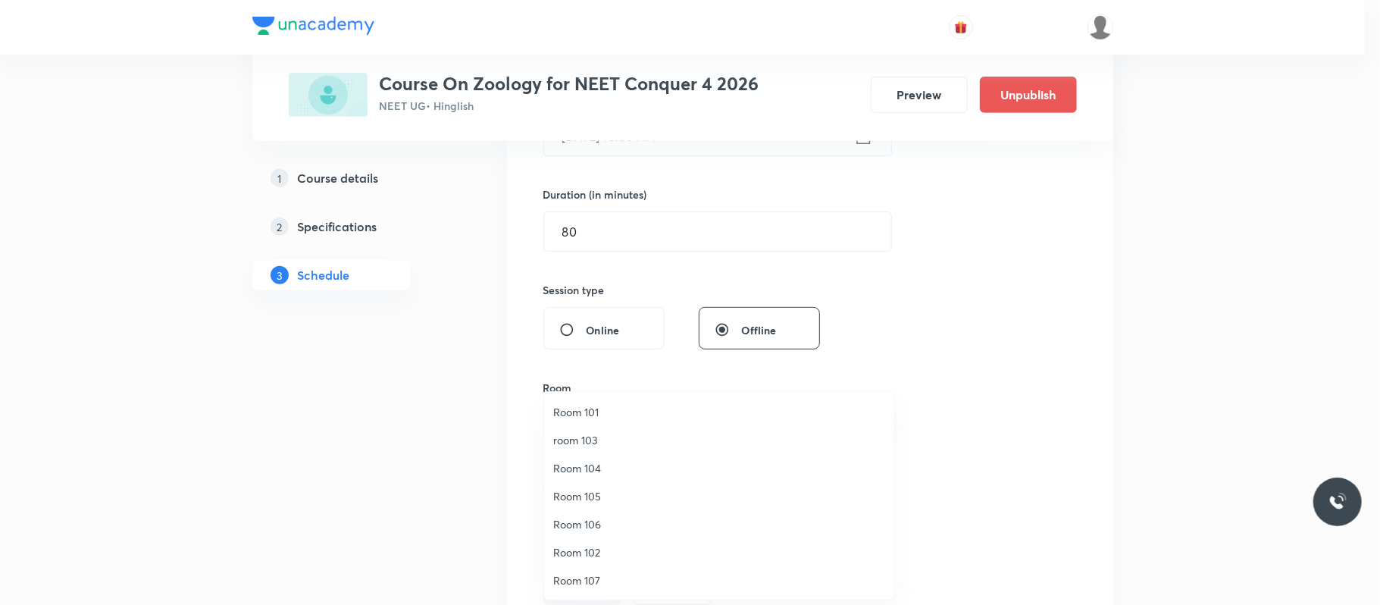
click at [590, 453] on li "Room 102" at bounding box center [719, 552] width 350 height 28
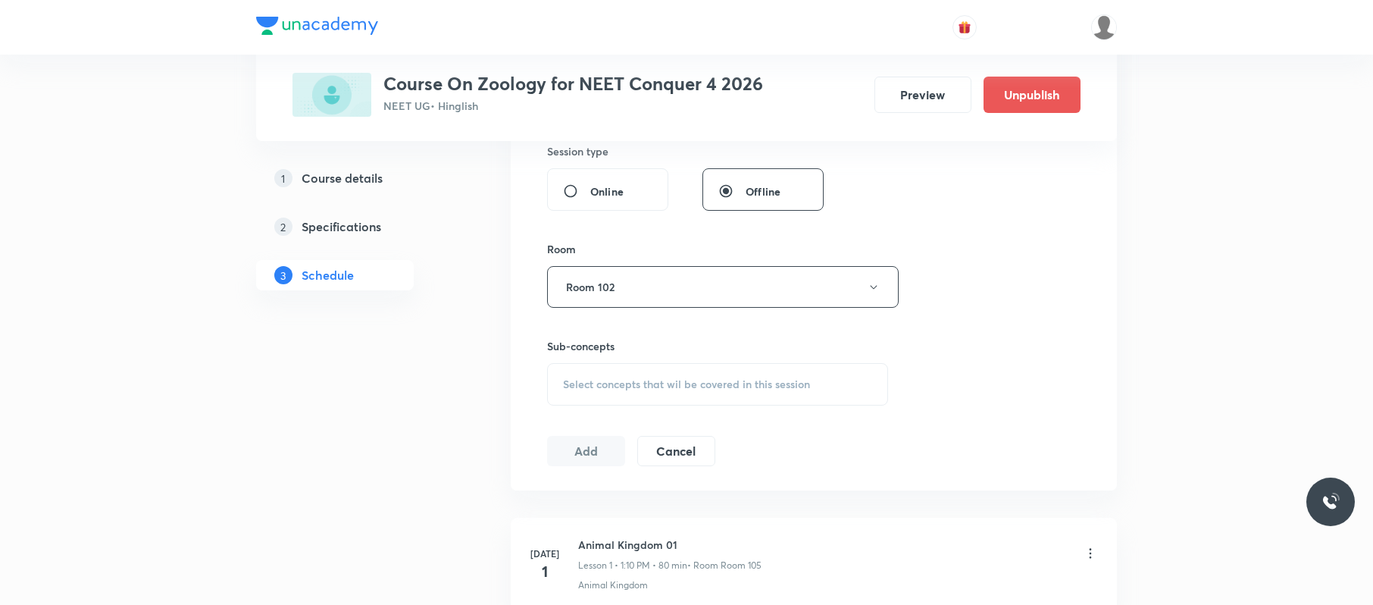
scroll to position [574, 0]
click at [718, 368] on div "Select concepts that wil be covered in this session" at bounding box center [717, 383] width 341 height 42
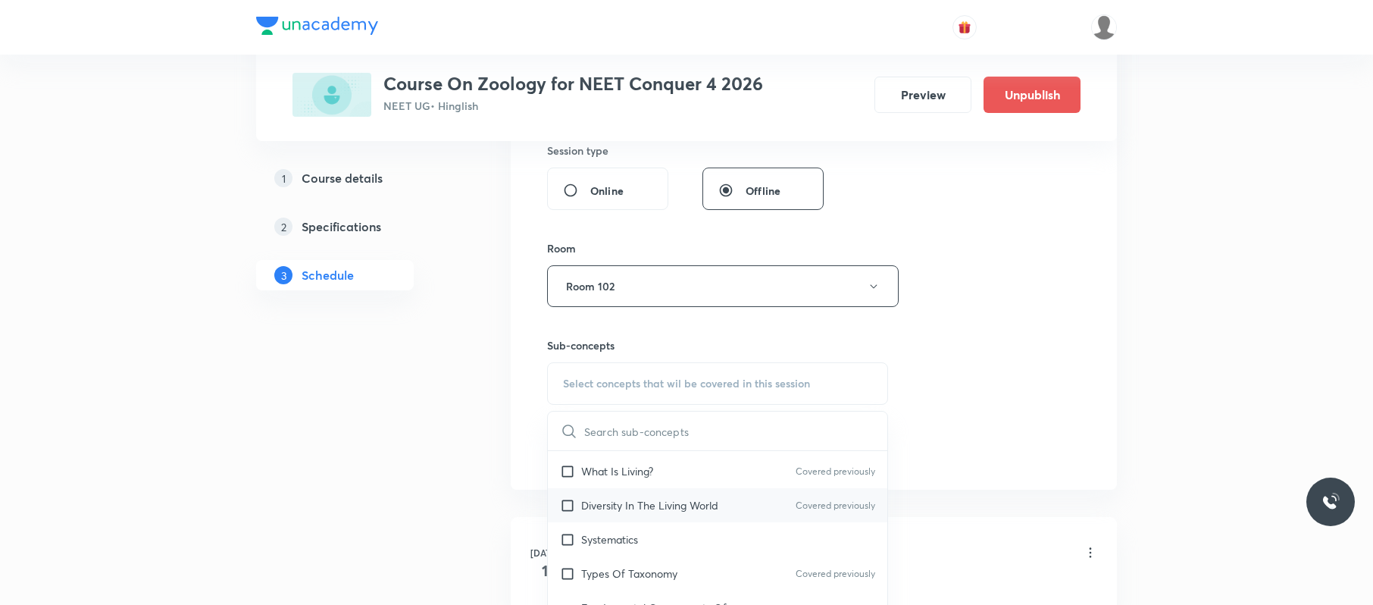
scroll to position [252, 0]
click at [699, 453] on p "Diversity In The Living World" at bounding box center [649, 504] width 137 height 16
click at [949, 415] on div "Session 43 Live class Session title 40/99 Excretory products and their eliminat…" at bounding box center [813, 110] width 533 height 712
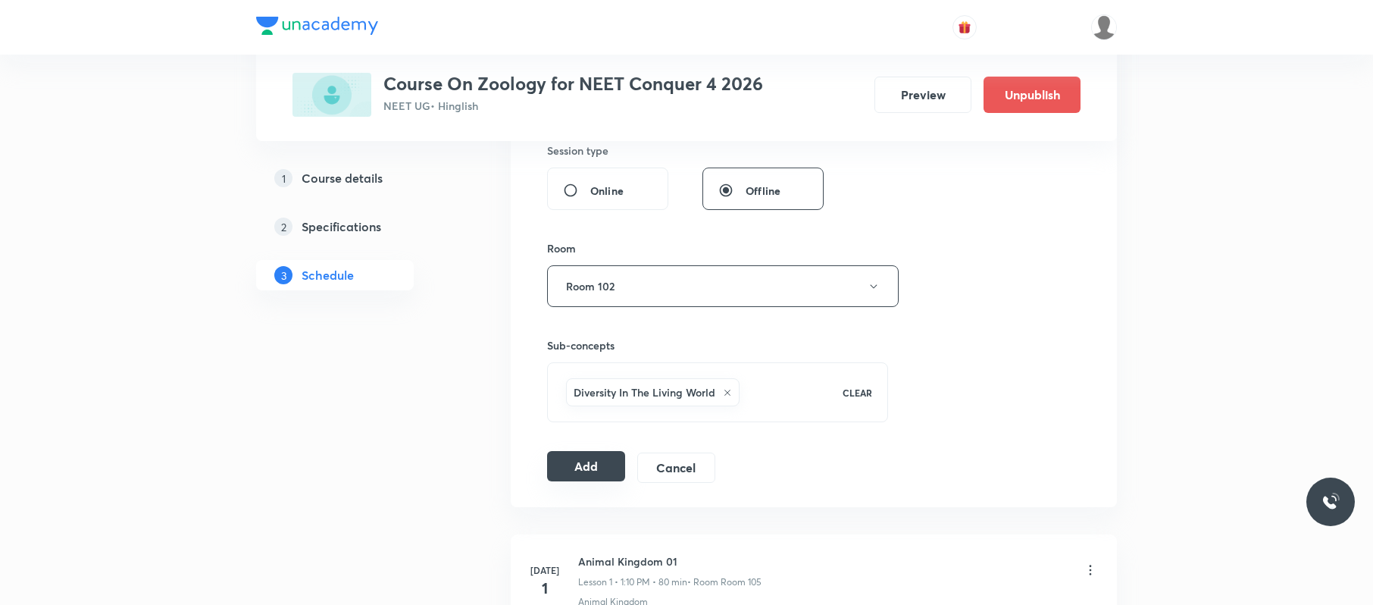
click at [596, 453] on button "Add" at bounding box center [586, 466] width 78 height 30
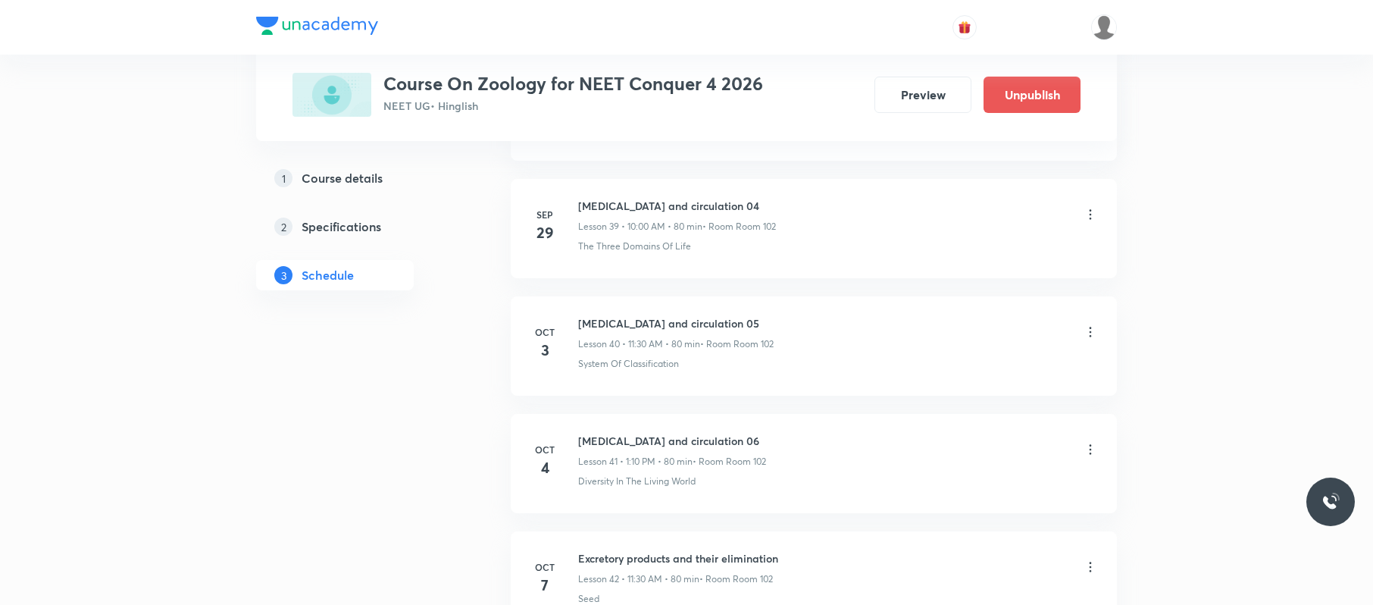
scroll to position [4985, 0]
